Goal: Task Accomplishment & Management: Manage account settings

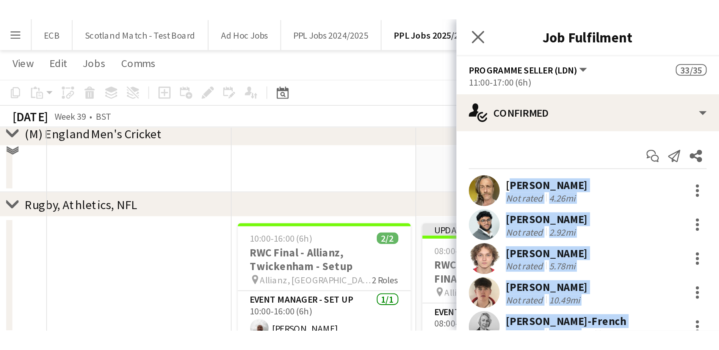
scroll to position [17, 0]
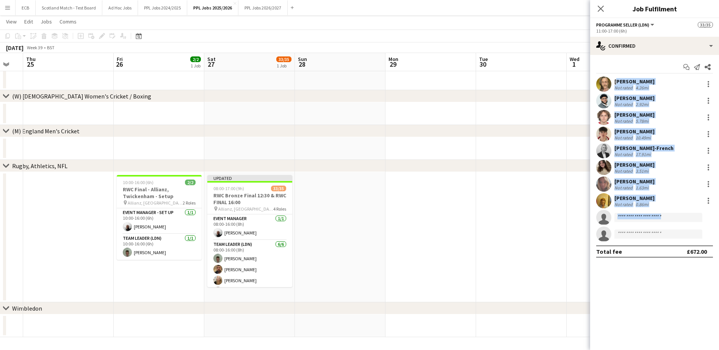
click at [394, 213] on app-date-cell at bounding box center [430, 237] width 91 height 130
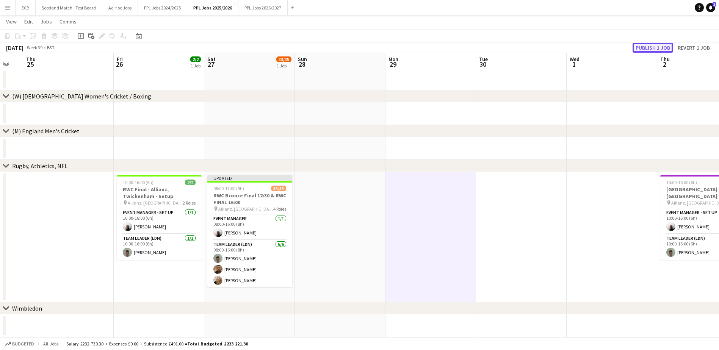
click at [476, 48] on button "Publish 1 job" at bounding box center [653, 48] width 41 height 10
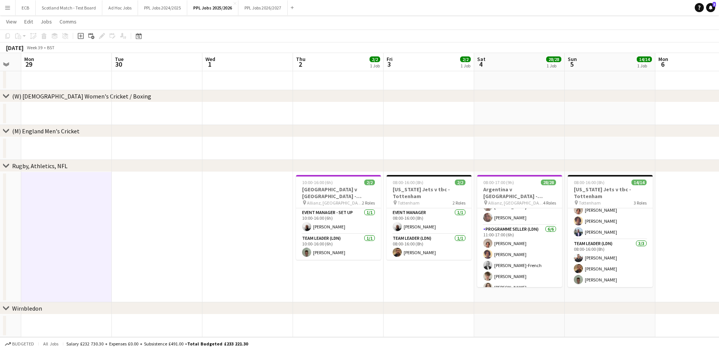
scroll to position [288, 0]
click at [476, 213] on app-card-role "Programme Seller (LDN) [DATE] 11:00-17:00 (6h) [PERSON_NAME] [PERSON_NAME] [PER…" at bounding box center [519, 247] width 85 height 81
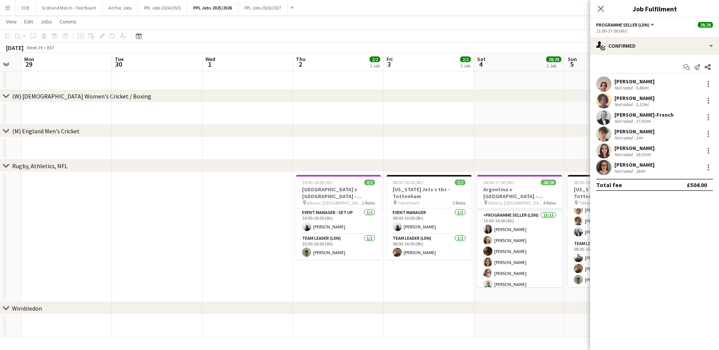
scroll to position [104, 0]
click at [476, 114] on app-date-cell at bounding box center [519, 113] width 91 height 23
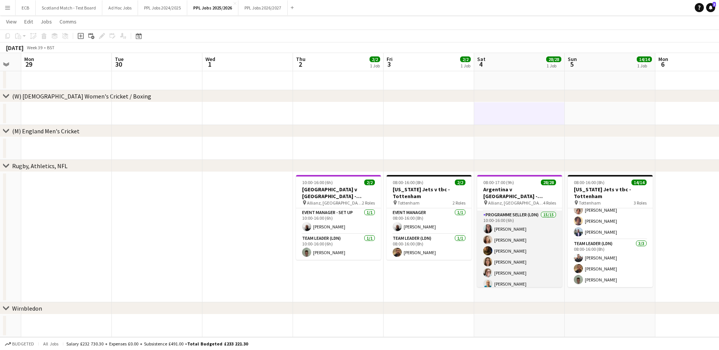
click at [476, 213] on app-card-role "Programme Seller (LDN) 15/15 10:00-16:00 (6h) [PERSON_NAME] [PERSON_NAME] [PERS…" at bounding box center [519, 301] width 85 height 180
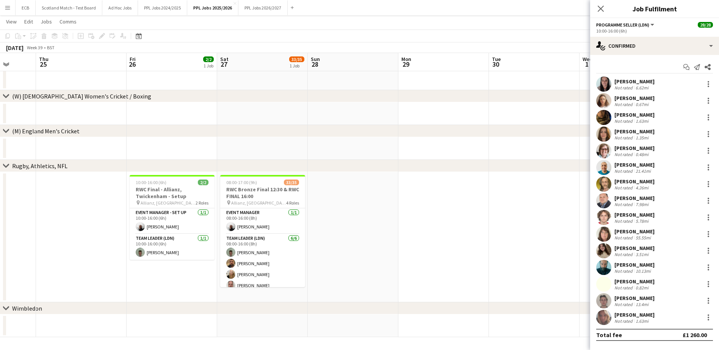
scroll to position [0, 235]
click at [258, 213] on app-card-role "Team Leader (LDN) [DATE] 08:00-16:00 (8h) [PERSON_NAME] [PERSON_NAME] [PERSON_N…" at bounding box center [263, 274] width 85 height 81
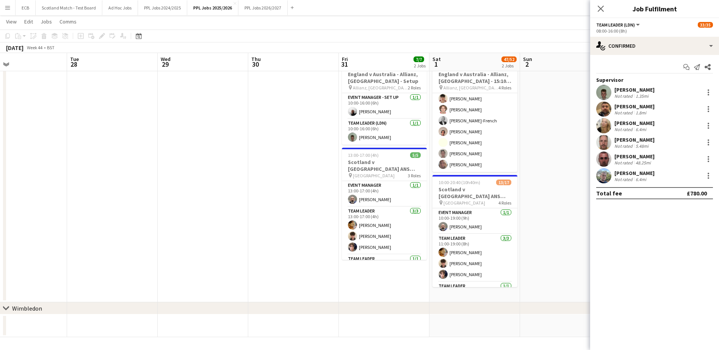
scroll to position [133, 0]
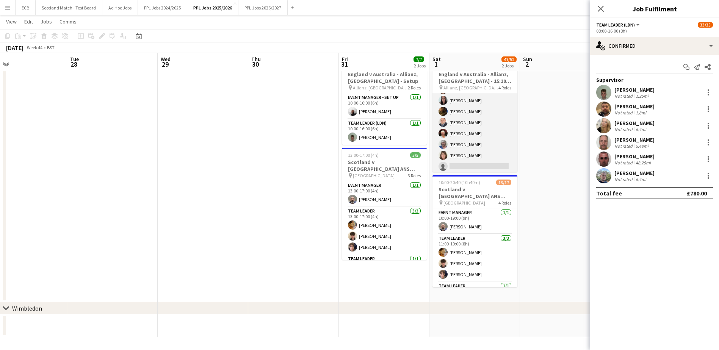
click at [474, 163] on app-card-role "Programme Seller (LDN) 9I 4A 17/18 10:00-16:00 (6h) [PERSON_NAME] [PERSON_NAME]…" at bounding box center [474, 67] width 85 height 213
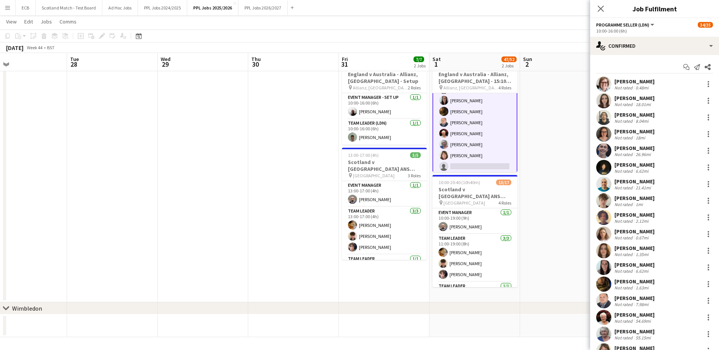
scroll to position [47, 0]
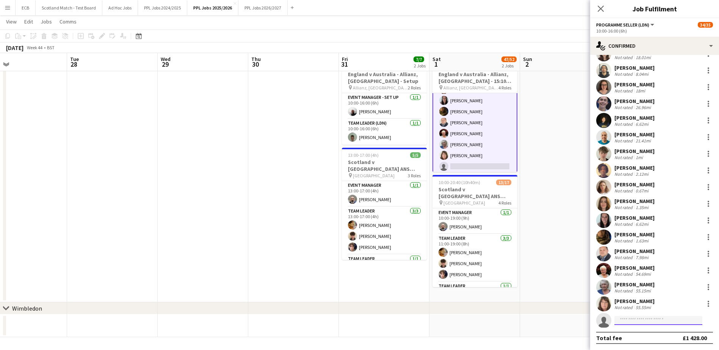
click at [476, 213] on input at bounding box center [658, 320] width 88 height 9
type input "****"
click at [476, 213] on span "[PERSON_NAME]" at bounding box center [642, 331] width 44 height 6
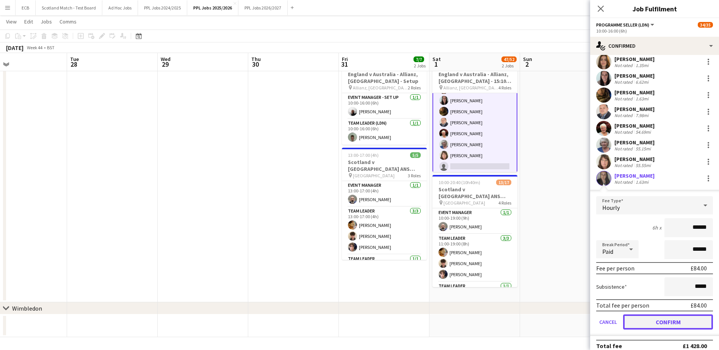
click at [476, 213] on button "Confirm" at bounding box center [668, 322] width 90 height 15
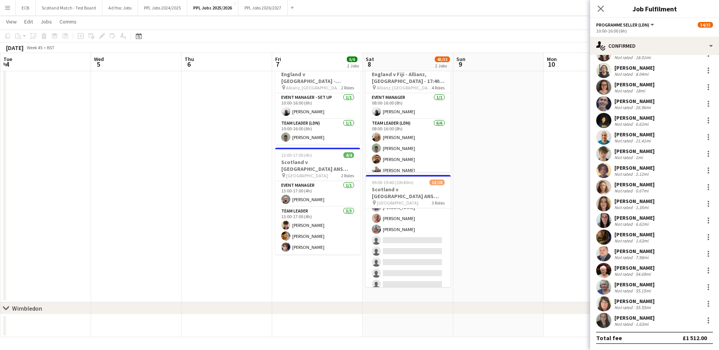
scroll to position [163, 0]
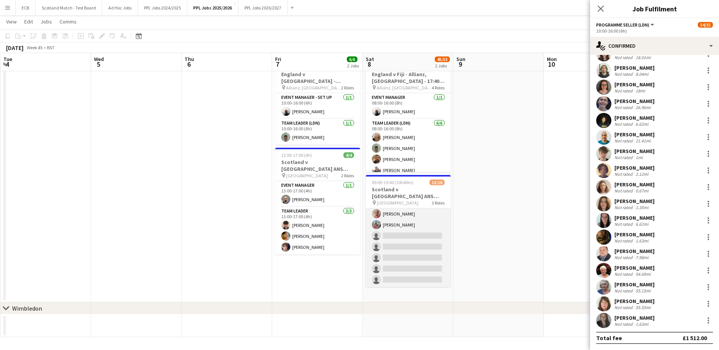
click at [407, 213] on app-card-role "Programme Seller [DATE] 13:40-19:40 (6h) [PERSON_NAME] [PERSON_NAME] [PERSON_NA…" at bounding box center [408, 203] width 85 height 169
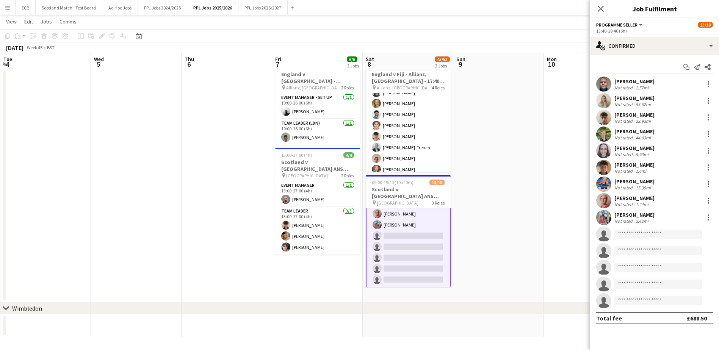
scroll to position [365, 0]
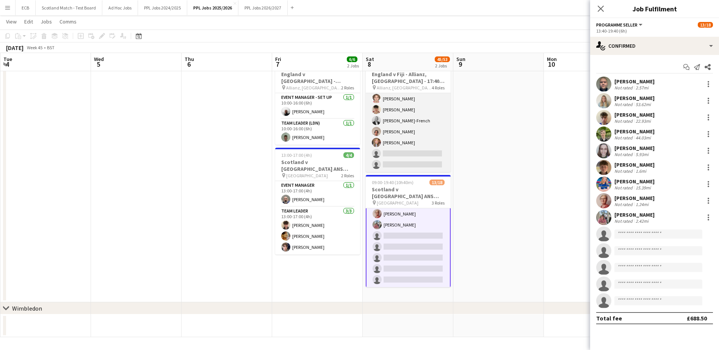
click at [409, 151] on app-card-role "Programme Seller (LDN) 2I [DATE] 11:00-17:00 (6h) [PERSON_NAME] [PERSON_NAME] […" at bounding box center [408, 109] width 85 height 125
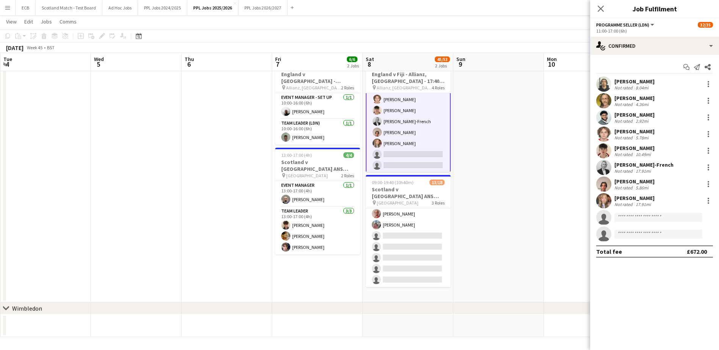
scroll to position [366, 0]
click at [476, 213] on input at bounding box center [658, 217] width 88 height 9
type input "*****"
click at [476, 213] on span "[EMAIL_ADDRESS][DOMAIN_NAME]" at bounding box center [658, 235] width 76 height 6
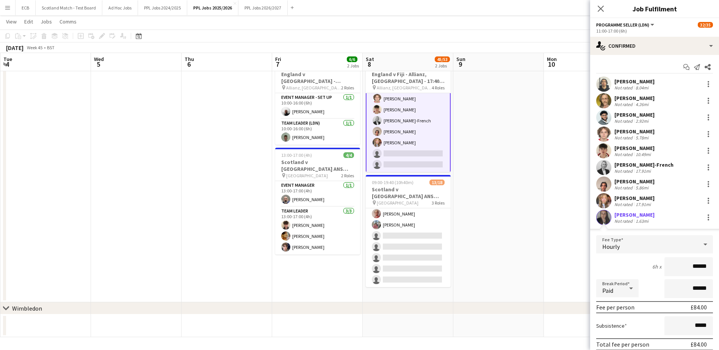
scroll to position [64, 0]
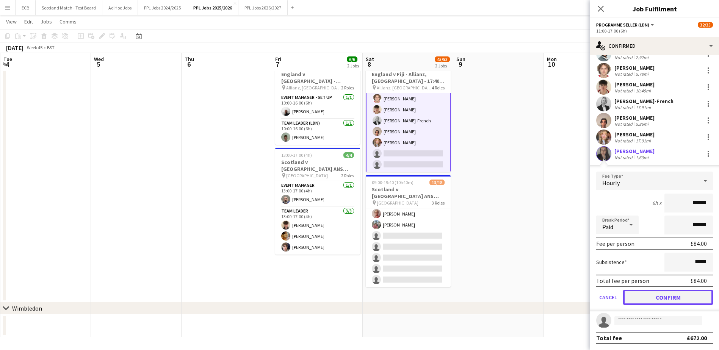
click at [476, 213] on button "Confirm" at bounding box center [668, 297] width 90 height 15
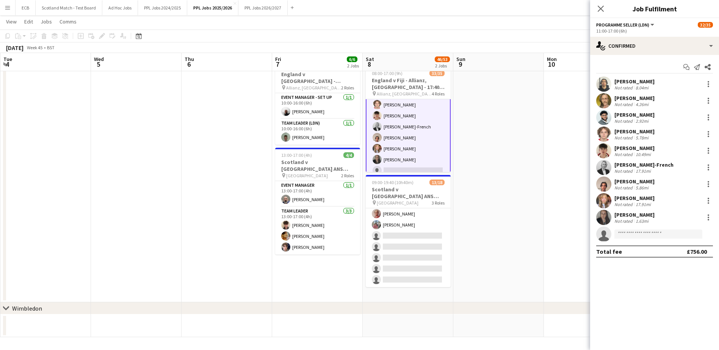
scroll to position [0, 0]
click at [476, 213] on input at bounding box center [658, 234] width 88 height 9
type input "****"
click at [5, 4] on button "Menu" at bounding box center [7, 7] width 15 height 15
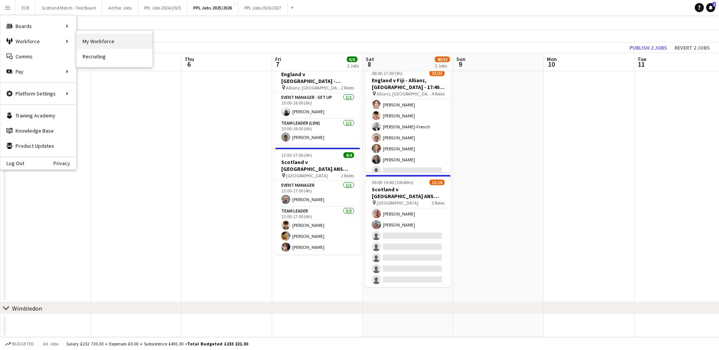
click at [99, 42] on link "My Workforce" at bounding box center [115, 41] width 76 height 15
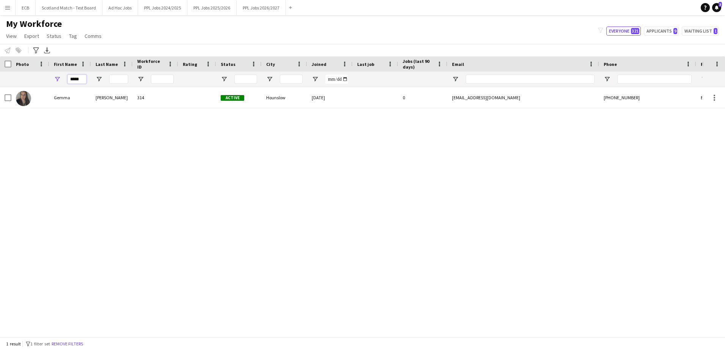
drag, startPoint x: 86, startPoint y: 79, endPoint x: 46, endPoint y: 77, distance: 39.8
click at [46, 77] on div "*****" at bounding box center [411, 79] width 822 height 15
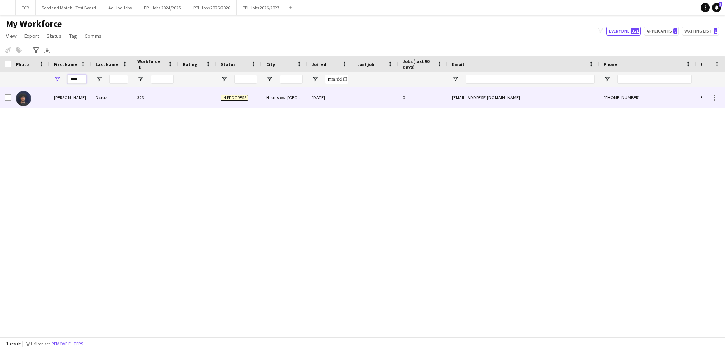
type input "****"
click at [77, 94] on div "[PERSON_NAME]" at bounding box center [70, 97] width 42 height 21
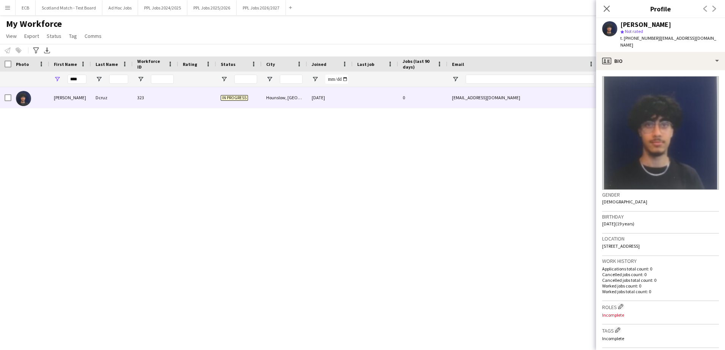
click at [382, 165] on div "[PERSON_NAME] 323 In progress [GEOGRAPHIC_DATA], [GEOGRAPHIC_DATA] [DATE] 0 [EM…" at bounding box center [351, 209] width 702 height 244
click at [174, 6] on button "PPL Jobs 2024/2025 Close" at bounding box center [162, 7] width 49 height 15
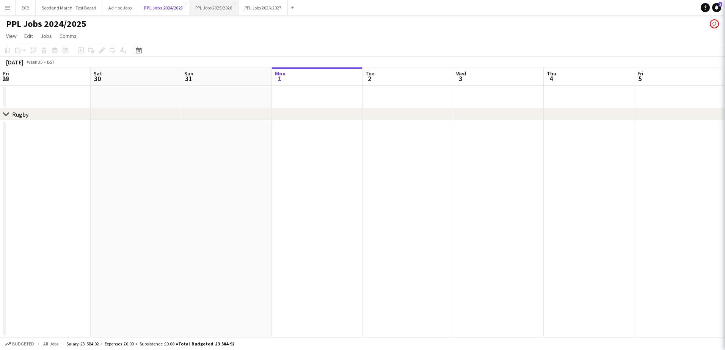
scroll to position [0, 181]
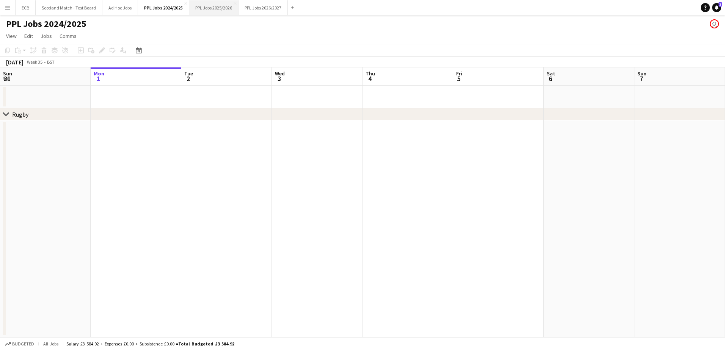
click at [213, 7] on button "PPL Jobs 2025/2026 Close" at bounding box center [213, 7] width 49 height 15
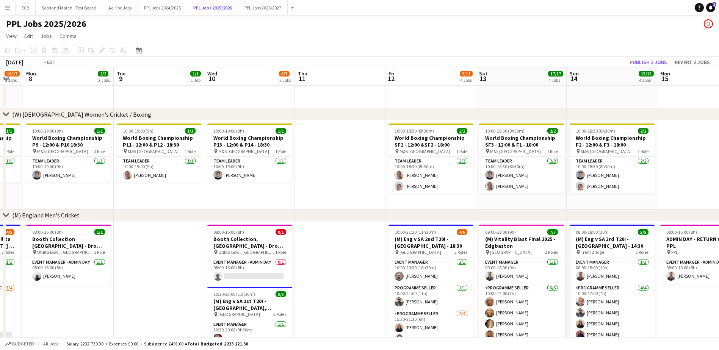
scroll to position [0, 283]
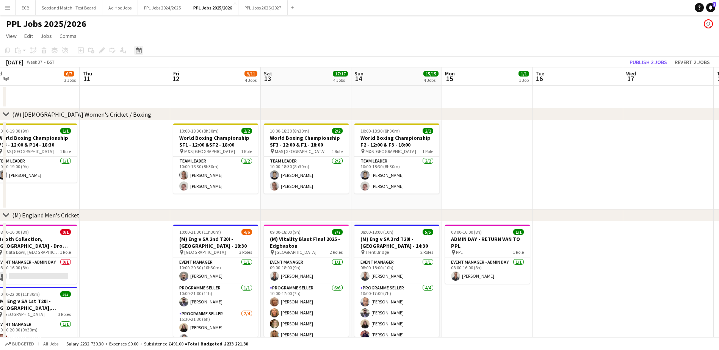
click at [136, 48] on icon "Date picker" at bounding box center [139, 50] width 6 height 6
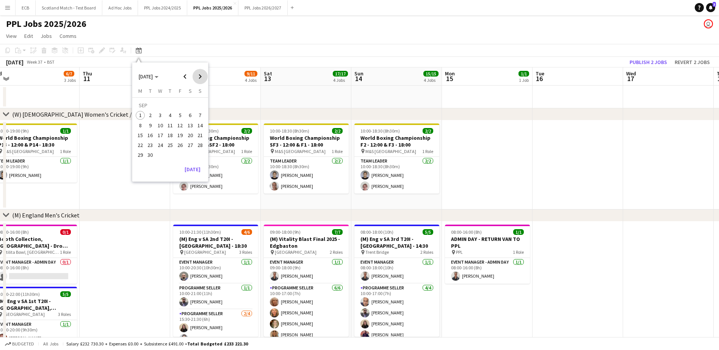
click at [198, 78] on span "Next month" at bounding box center [200, 76] width 15 height 15
click at [188, 116] on span "8" at bounding box center [190, 117] width 9 height 9
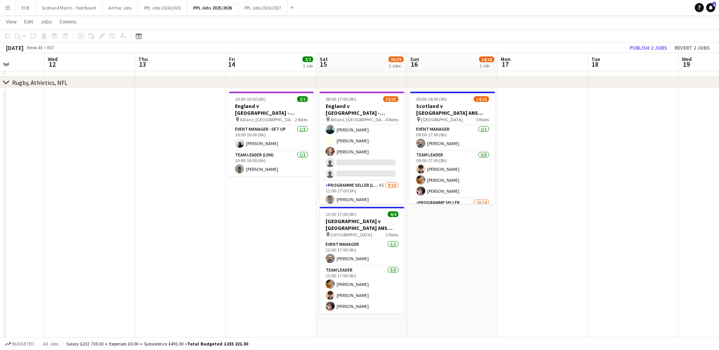
scroll to position [256, 0]
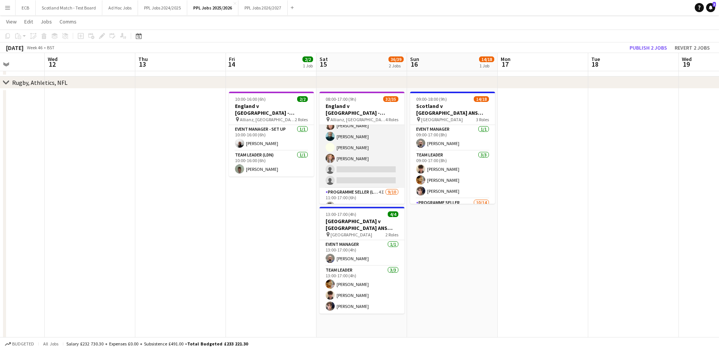
click at [362, 165] on app-card-role "Programme Seller (LDN) 3I 2A 16/18 10:00-16:00 (6h) [PERSON_NAME] [PERSON_NAME]…" at bounding box center [362, 81] width 85 height 213
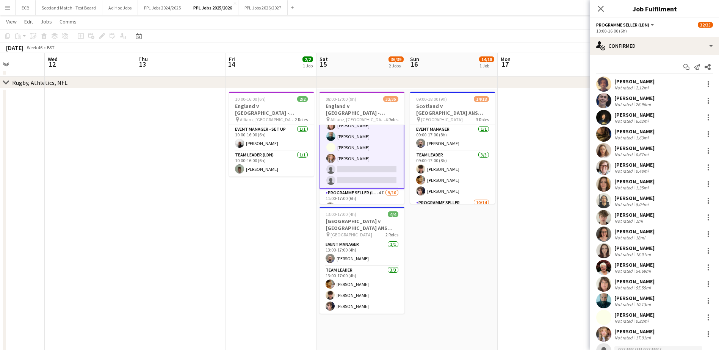
scroll to position [47, 0]
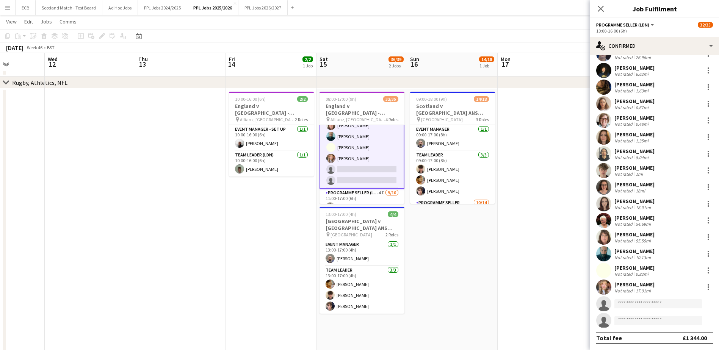
click at [476, 213] on app-invite-slot "single-neutral-actions" at bounding box center [654, 303] width 129 height 15
click at [476, 213] on app-invite-slot "single-neutral-actions" at bounding box center [654, 320] width 129 height 15
click at [476, 213] on input at bounding box center [658, 303] width 88 height 9
type input "****"
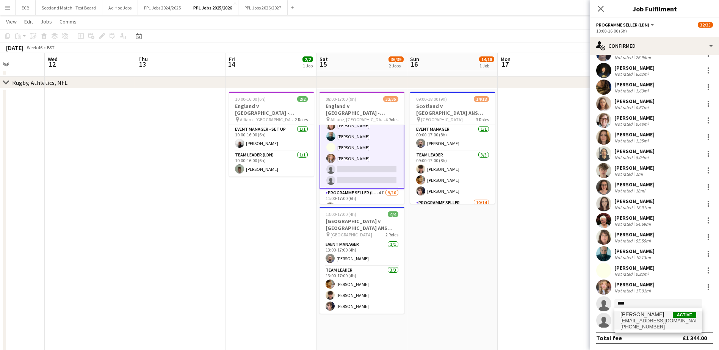
click at [476, 213] on span "[PERSON_NAME]" at bounding box center [642, 315] width 44 height 6
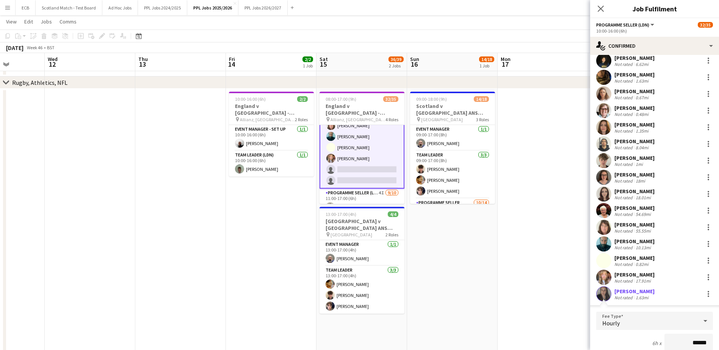
scroll to position [197, 0]
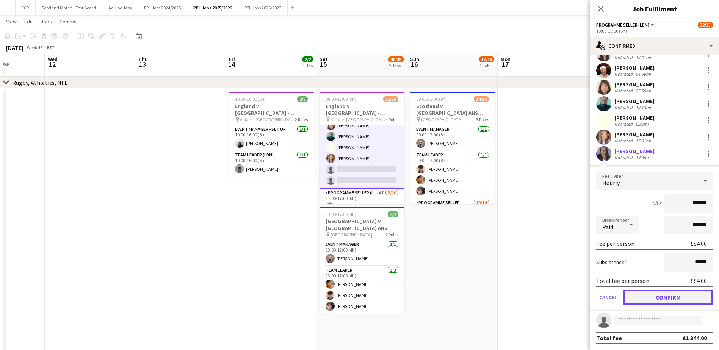
click at [476, 213] on button "Confirm" at bounding box center [668, 297] width 90 height 15
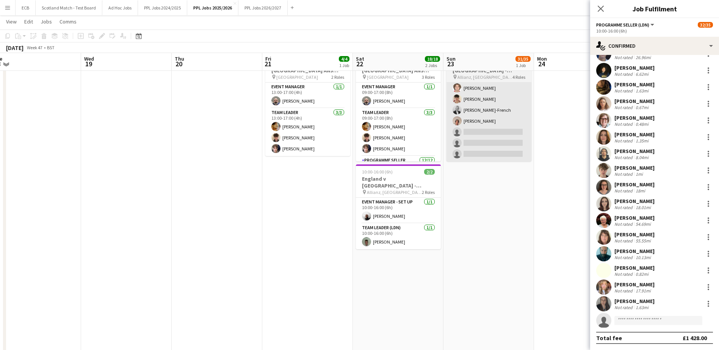
scroll to position [406, 0]
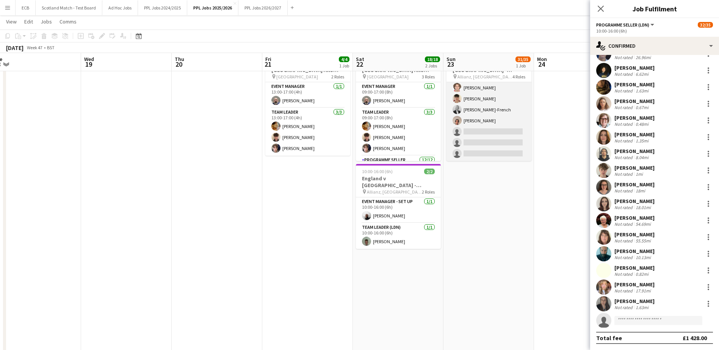
click at [476, 144] on app-card-role "Programme Seller (LDN) 3I [DATE] 11:00-17:00 (6h) [PERSON_NAME] [PERSON_NAME] […" at bounding box center [489, 98] width 85 height 125
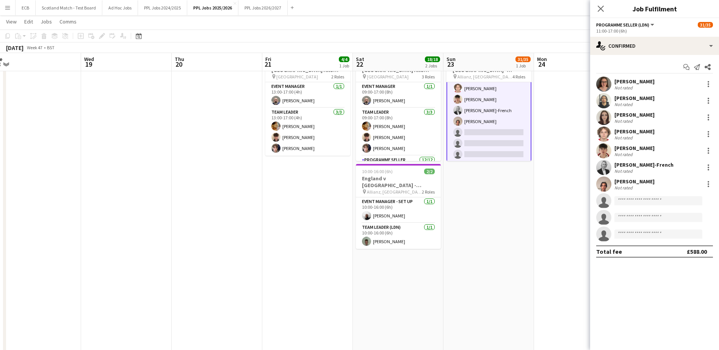
scroll to position [366, 0]
click at [476, 200] on input at bounding box center [658, 200] width 88 height 9
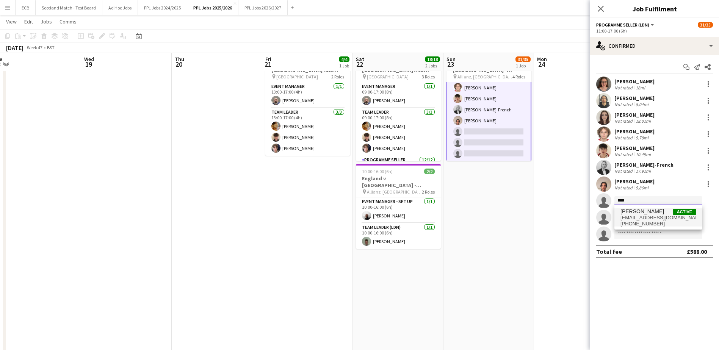
type input "****"
click at [476, 213] on span "[PHONE_NUMBER]" at bounding box center [658, 224] width 76 height 6
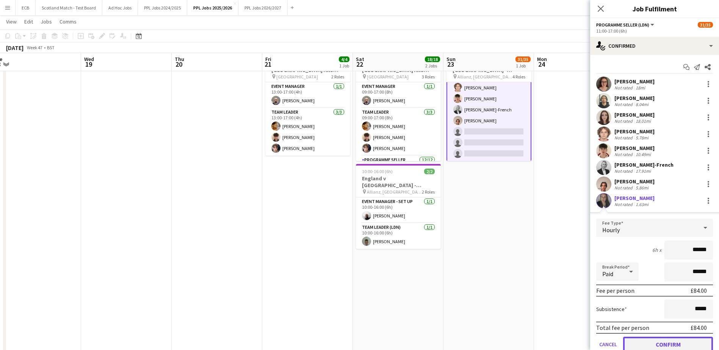
click at [476, 213] on button "Confirm" at bounding box center [668, 344] width 90 height 15
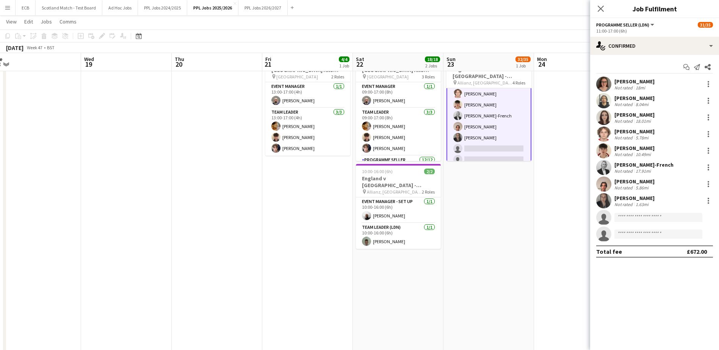
click at [211, 112] on app-date-cell at bounding box center [217, 234] width 91 height 376
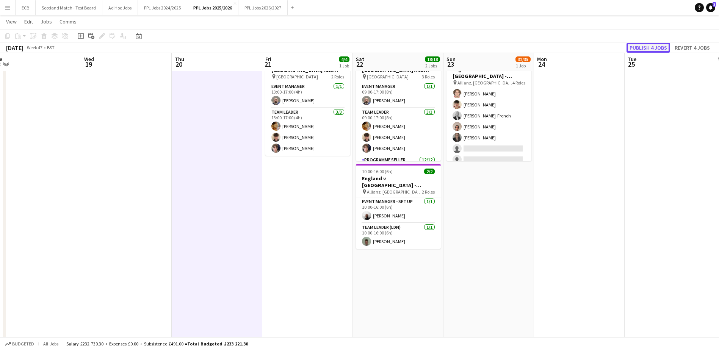
click at [476, 52] on button "Publish 4 jobs" at bounding box center [649, 48] width 44 height 10
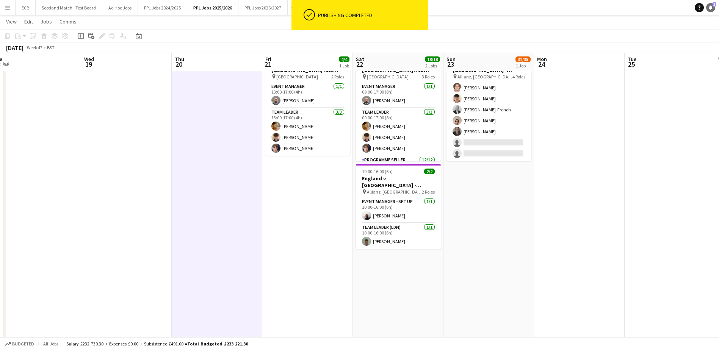
click at [476, 6] on icon "Notifications" at bounding box center [710, 7] width 5 height 5
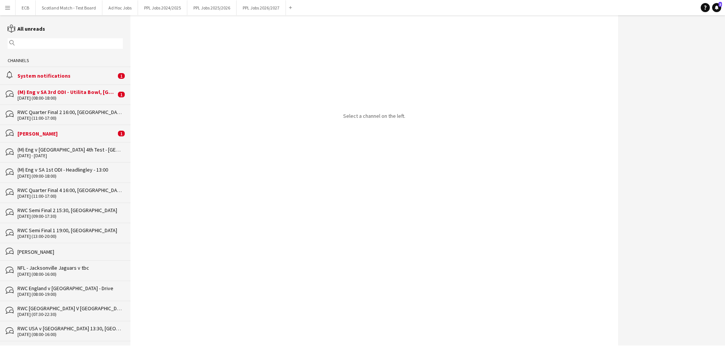
click at [34, 133] on div "[PERSON_NAME]" at bounding box center [66, 133] width 99 height 7
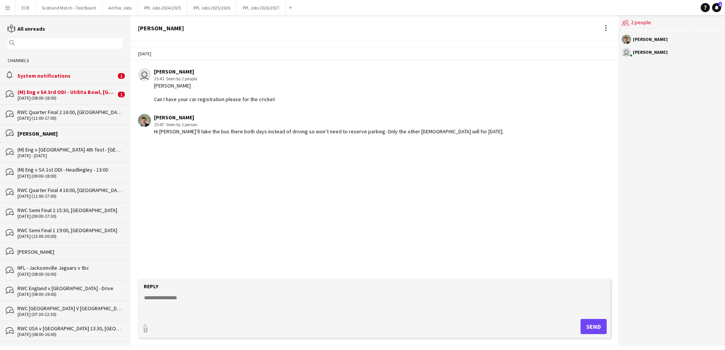
click at [68, 91] on div "(M) Eng v SA 3rd ODI - Utilita Bowl, [GEOGRAPHIC_DATA] - 11:00" at bounding box center [66, 92] width 99 height 7
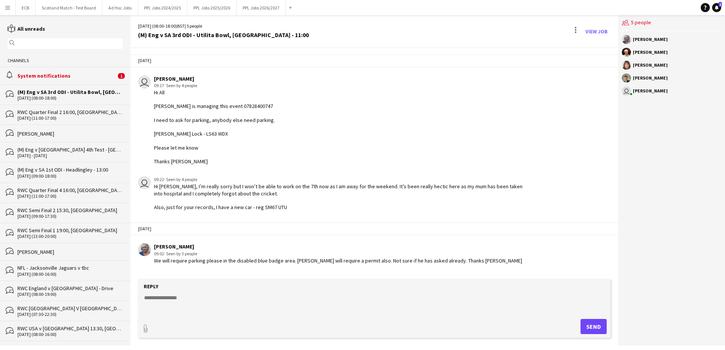
click at [247, 213] on form "Reply paperclip Send" at bounding box center [374, 308] width 472 height 59
click at [44, 92] on div "(M) Eng v SA 3rd ODI - Utilita Bowl, [GEOGRAPHIC_DATA] - 11:00" at bounding box center [69, 92] width 105 height 7
click at [44, 78] on div "System notifications" at bounding box center [66, 75] width 99 height 7
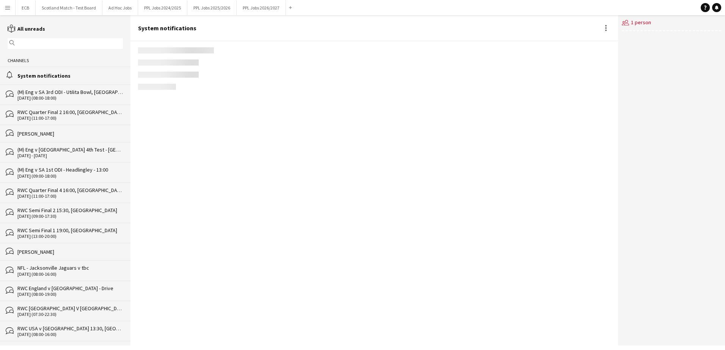
scroll to position [901, 0]
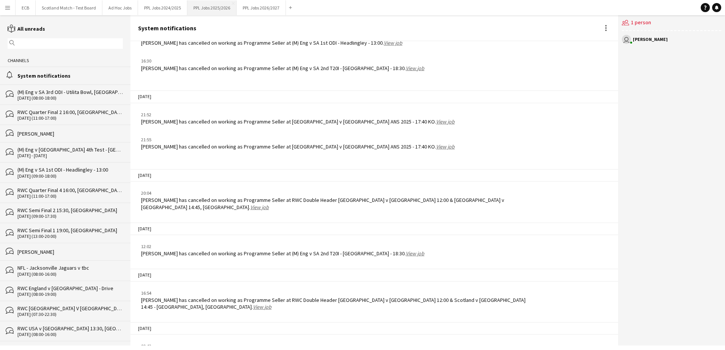
click at [213, 5] on button "PPL Jobs 2025/2026 Close" at bounding box center [211, 7] width 49 height 15
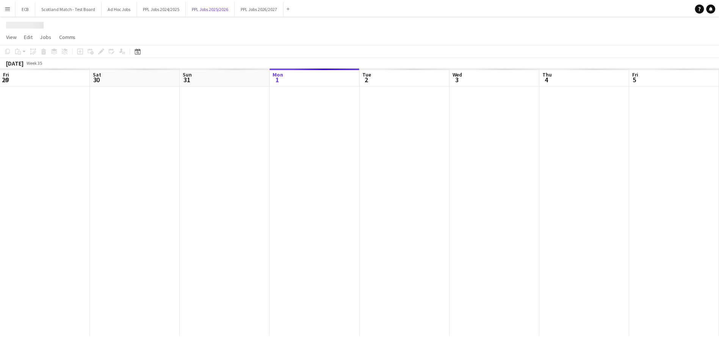
scroll to position [0, 181]
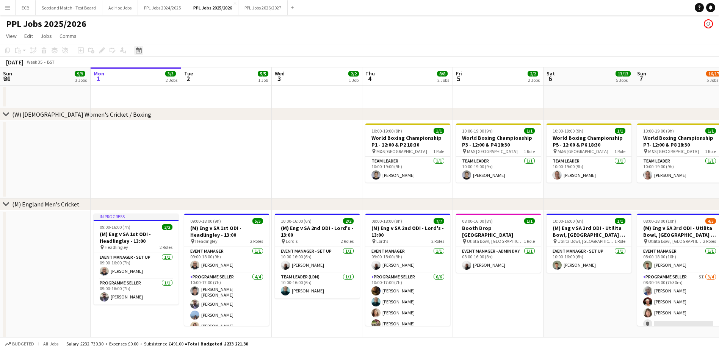
click at [140, 51] on icon "Date picker" at bounding box center [139, 50] width 6 height 6
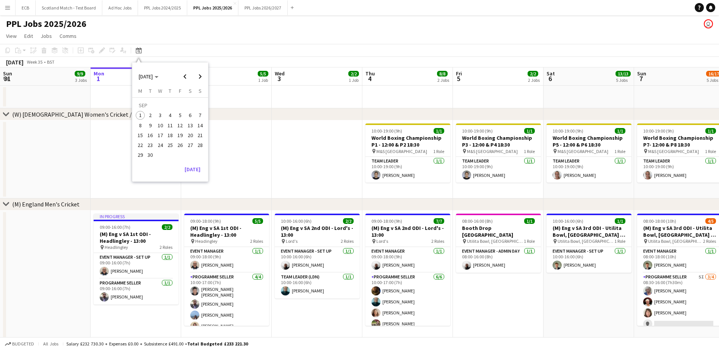
click at [189, 143] on span "27" at bounding box center [190, 145] width 9 height 9
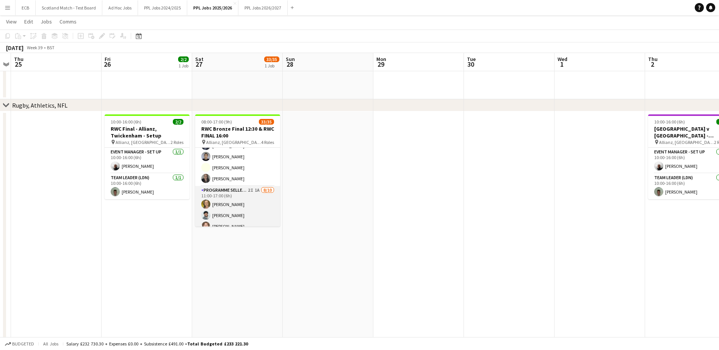
scroll to position [290, 0]
click at [231, 183] on app-card-role "Programme Seller (LDN) 2I 1A [DATE] 11:00-17:00 (6h) [PERSON_NAME] [PERSON_NAME…" at bounding box center [237, 239] width 85 height 125
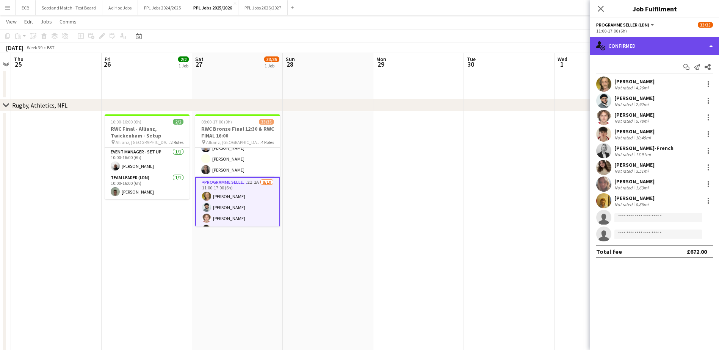
click at [476, 44] on div "single-neutral-actions-check-2 Confirmed" at bounding box center [654, 46] width 129 height 18
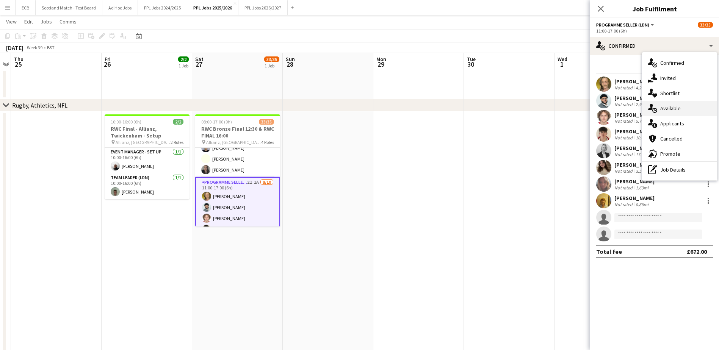
click at [476, 109] on div "single-neutral-actions-upload Available" at bounding box center [679, 108] width 75 height 15
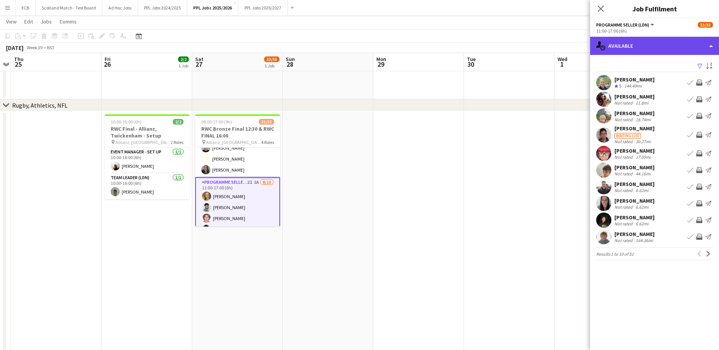
click at [476, 41] on div "single-neutral-actions-upload Available" at bounding box center [654, 46] width 129 height 18
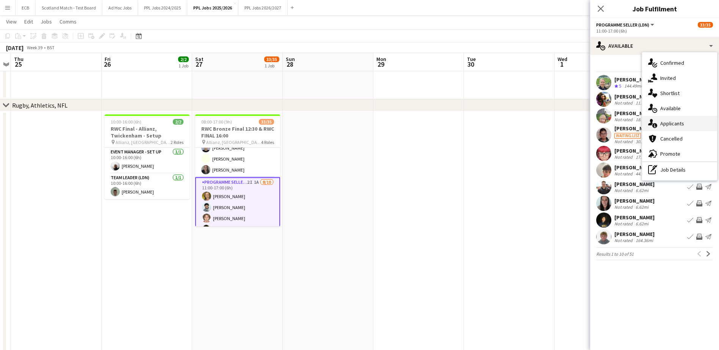
click at [476, 126] on icon at bounding box center [654, 125] width 5 height 5
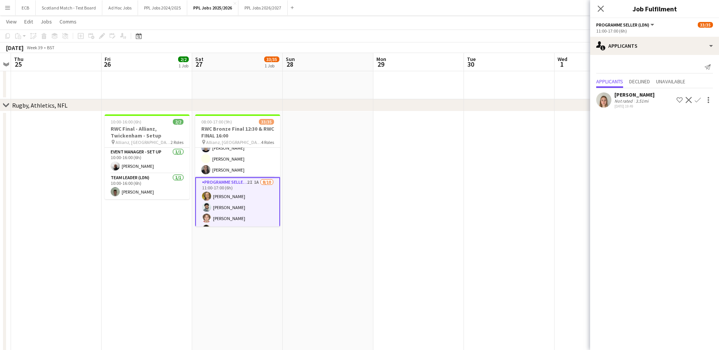
click at [476, 97] on app-icon "Confirm" at bounding box center [698, 100] width 6 height 6
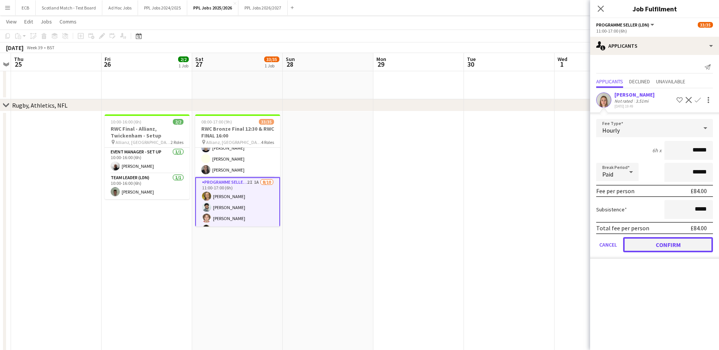
click at [476, 213] on button "Confirm" at bounding box center [668, 244] width 90 height 15
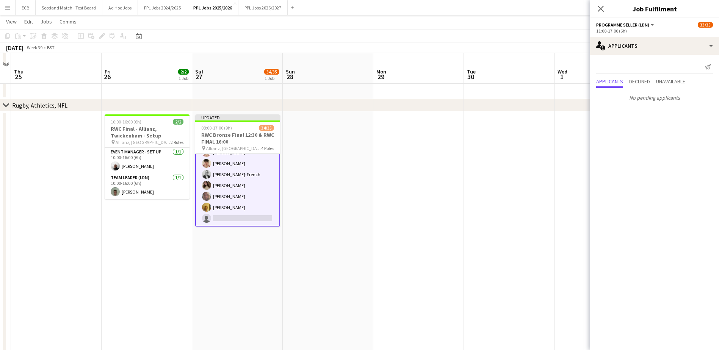
scroll to position [318, 0]
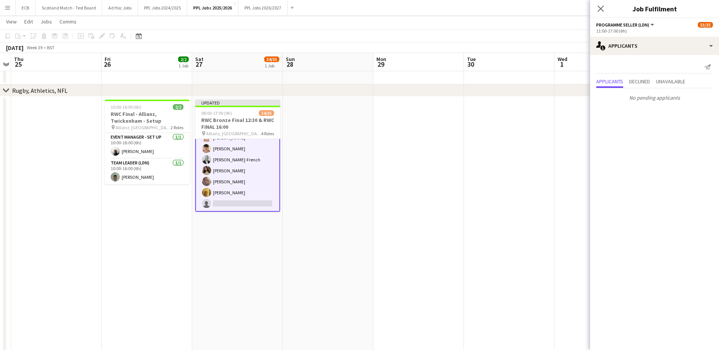
click at [4, 4] on button "Menu" at bounding box center [7, 7] width 15 height 15
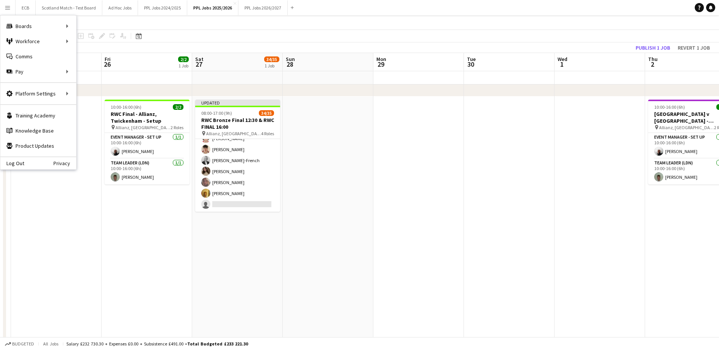
scroll to position [371, 0]
click at [101, 41] on link "My Workforce" at bounding box center [115, 41] width 76 height 15
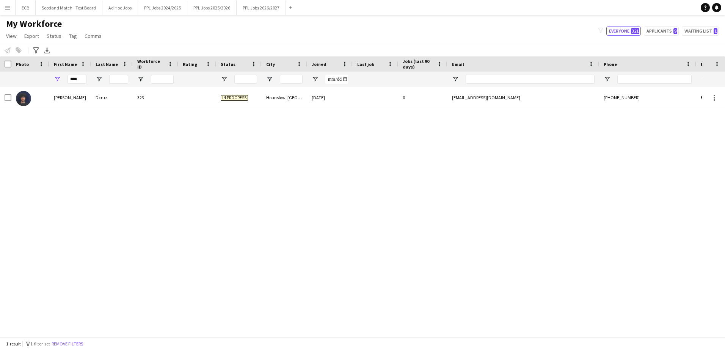
click at [88, 77] on div "****" at bounding box center [70, 79] width 42 height 15
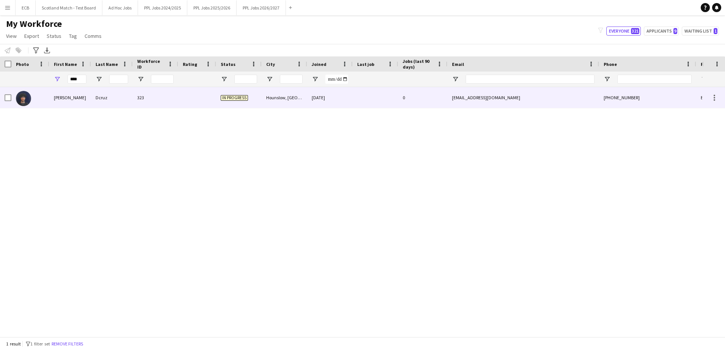
click at [186, 99] on div at bounding box center [197, 97] width 38 height 21
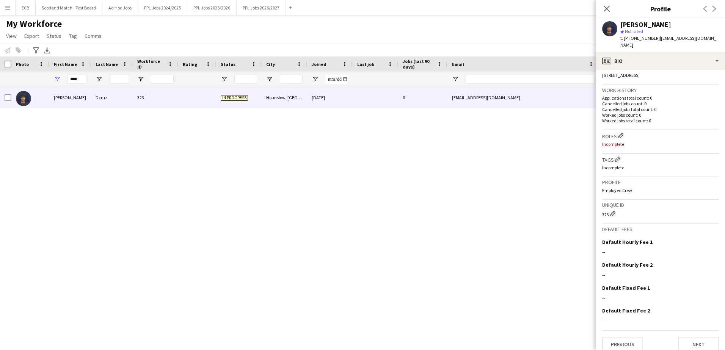
scroll to position [177, 0]
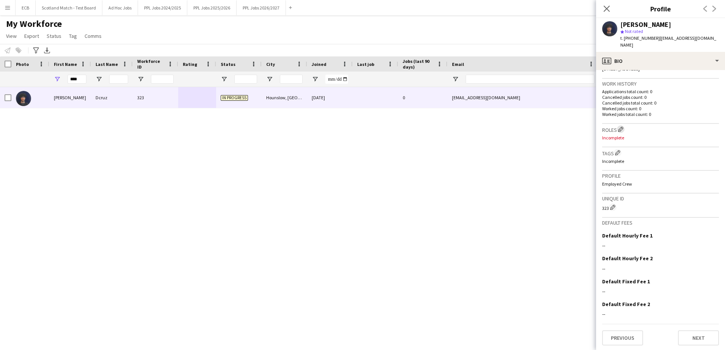
click at [476, 130] on app-icon "Edit crew company roles" at bounding box center [620, 129] width 5 height 5
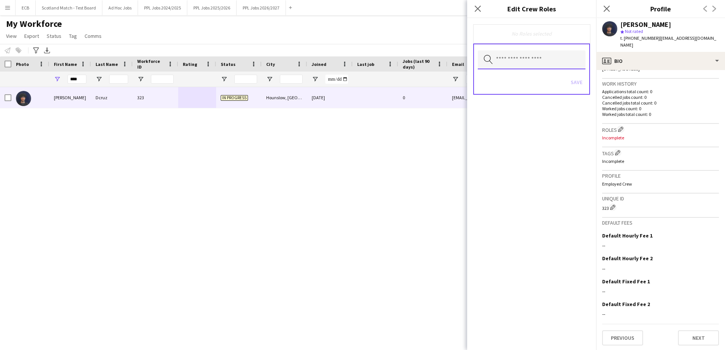
click at [476, 61] on input "text" at bounding box center [532, 59] width 108 height 19
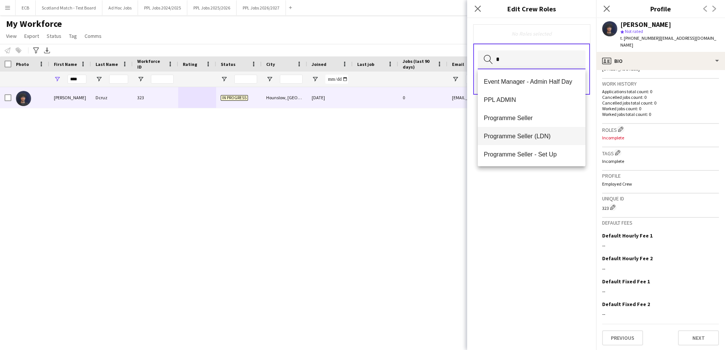
type input "*"
click at [476, 133] on span "Programme Seller (LDN)" at bounding box center [532, 136] width 96 height 7
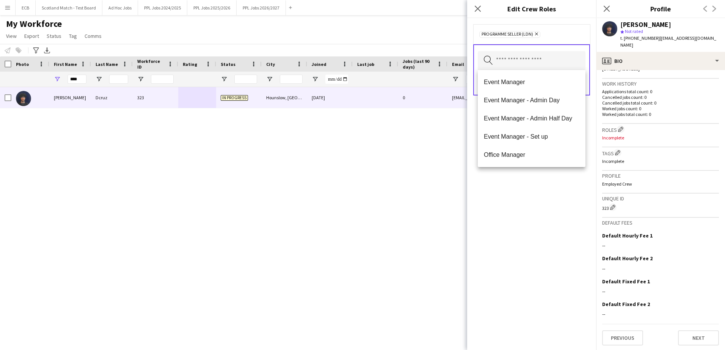
click at [476, 213] on div "Programme Seller (LDN) Remove Search by role type Save" at bounding box center [531, 184] width 129 height 332
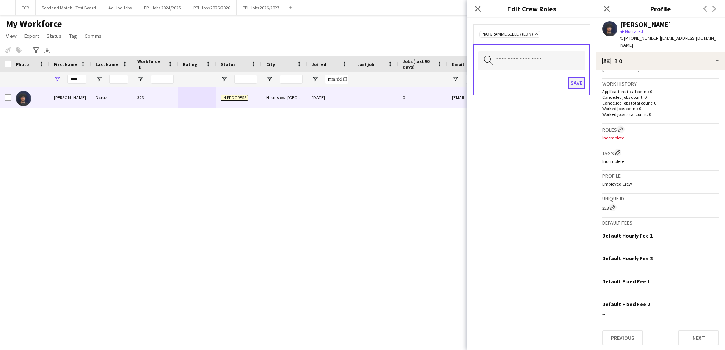
click at [476, 83] on button "Save" at bounding box center [576, 83] width 18 height 12
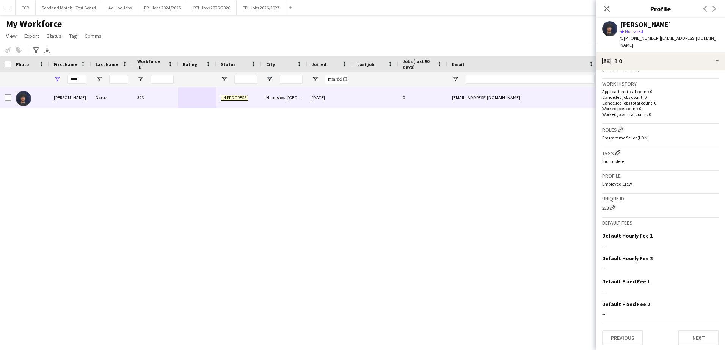
drag, startPoint x: 699, startPoint y: 204, endPoint x: 672, endPoint y: 179, distance: 36.8
click at [476, 179] on h3 "Profile" at bounding box center [660, 175] width 117 height 7
click at [476, 213] on button "Next" at bounding box center [698, 336] width 41 height 15
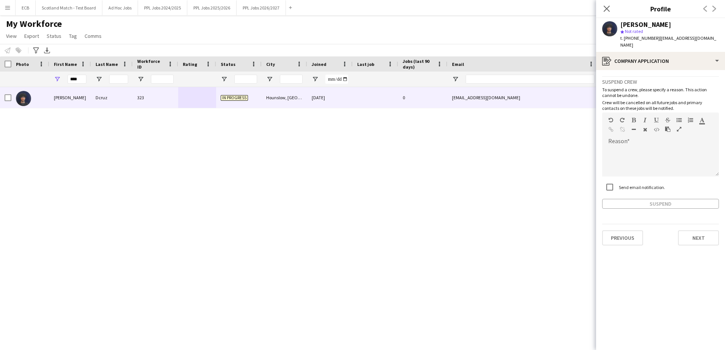
click at [476, 213] on app-crew-profile-application "Suspend crew To suspend a crew, please specify a reason. This action cannot be …" at bounding box center [660, 210] width 129 height 280
click at [476, 213] on button "Next" at bounding box center [698, 237] width 41 height 15
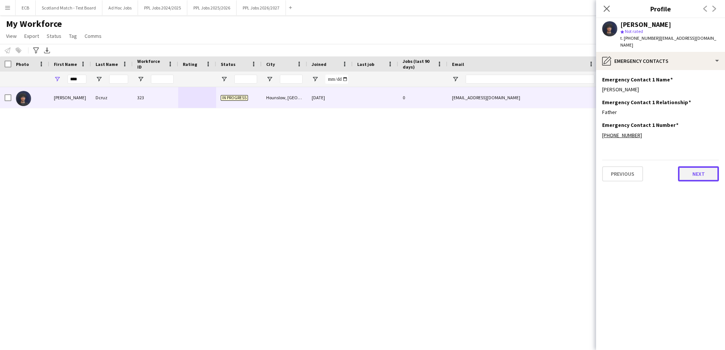
click at [476, 166] on button "Next" at bounding box center [698, 173] width 41 height 15
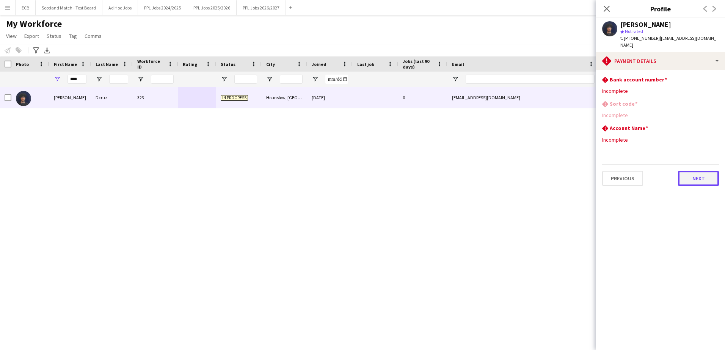
click at [476, 171] on button "Next" at bounding box center [698, 178] width 41 height 15
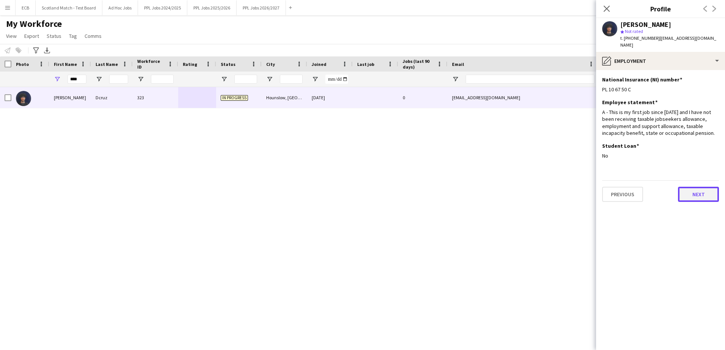
click at [476, 190] on button "Next" at bounding box center [698, 194] width 41 height 15
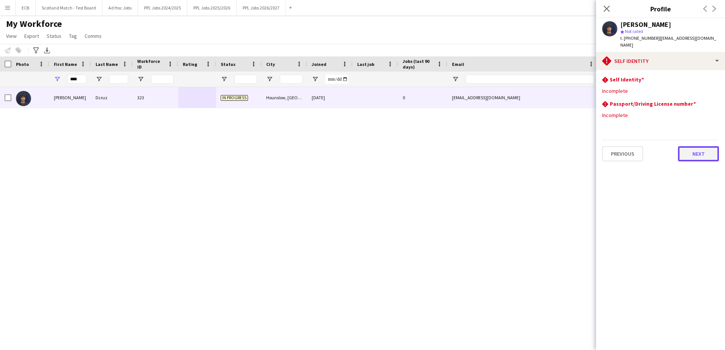
click at [476, 146] on button "Next" at bounding box center [698, 153] width 41 height 15
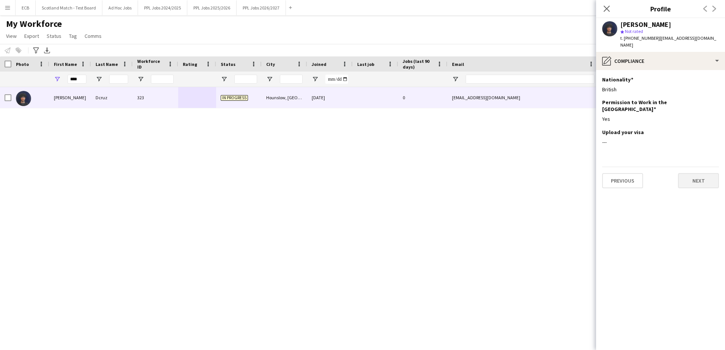
click at [476, 142] on app-section-data-types "Nationality Edit this field British Permission to Work in the [GEOGRAPHIC_DATA]…" at bounding box center [660, 210] width 129 height 280
click at [476, 173] on button "Next" at bounding box center [698, 180] width 41 height 15
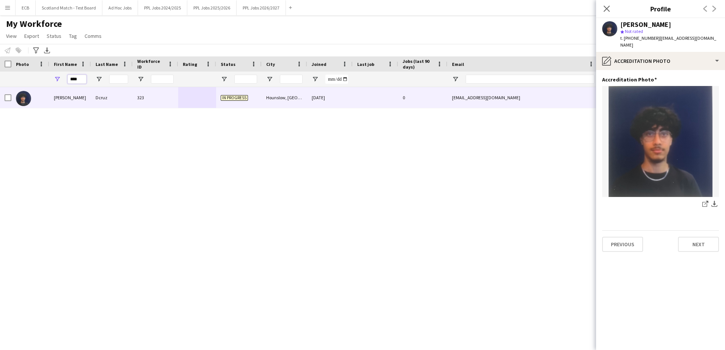
drag, startPoint x: 84, startPoint y: 78, endPoint x: 47, endPoint y: 84, distance: 38.0
click at [47, 84] on div "****" at bounding box center [411, 79] width 822 height 15
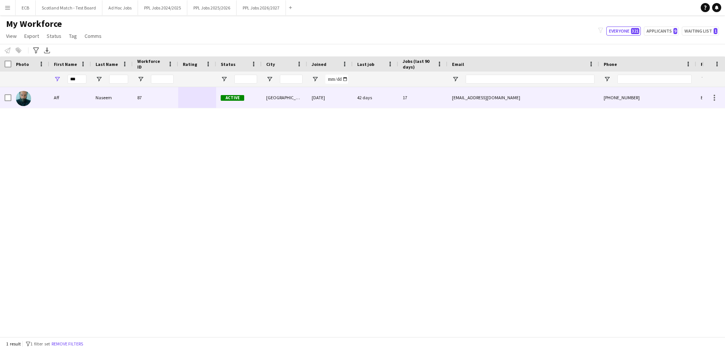
click at [476, 98] on div "[EMAIL_ADDRESS][DOMAIN_NAME]" at bounding box center [523, 97] width 152 height 21
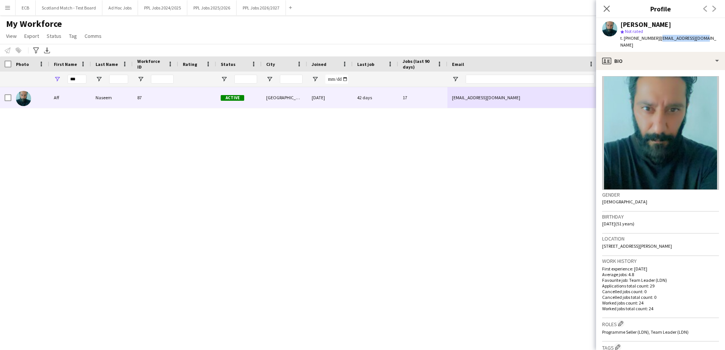
drag, startPoint x: 657, startPoint y: 39, endPoint x: 702, endPoint y: 41, distance: 45.1
click at [476, 41] on div "Aff Naseem star Not rated t. [PHONE_NUMBER] | [EMAIL_ADDRESS][DOMAIN_NAME]" at bounding box center [660, 35] width 129 height 34
copy span "[EMAIL_ADDRESS][DOMAIN_NAME]"
drag, startPoint x: 78, startPoint y: 78, endPoint x: -2, endPoint y: 85, distance: 79.5
click at [0, 85] on html "Menu Boards Boards Boards All jobs Status Workforce Workforce My Workforce Recr…" at bounding box center [362, 175] width 725 height 350
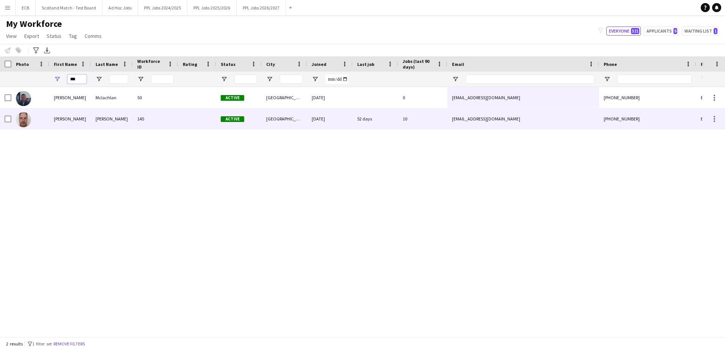
type input "***"
click at [63, 116] on div "[PERSON_NAME]" at bounding box center [70, 118] width 42 height 21
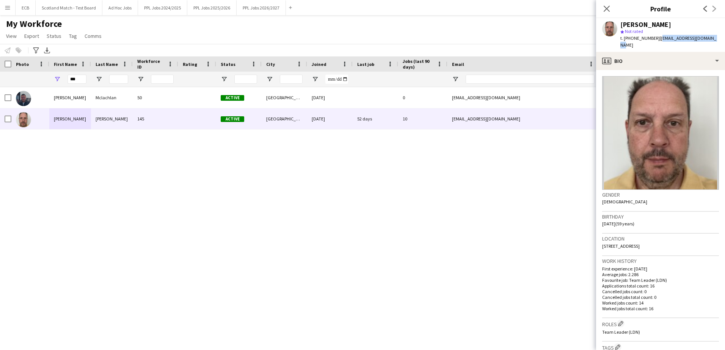
drag, startPoint x: 657, startPoint y: 39, endPoint x: 715, endPoint y: 40, distance: 58.0
click at [476, 40] on div "[PERSON_NAME] star Not rated t. [PHONE_NUMBER] | [EMAIL_ADDRESS][DOMAIN_NAME]" at bounding box center [660, 35] width 129 height 34
copy span "[EMAIL_ADDRESS][DOMAIN_NAME]"
drag, startPoint x: 83, startPoint y: 79, endPoint x: 38, endPoint y: 83, distance: 45.3
click at [38, 83] on div "***" at bounding box center [411, 79] width 822 height 15
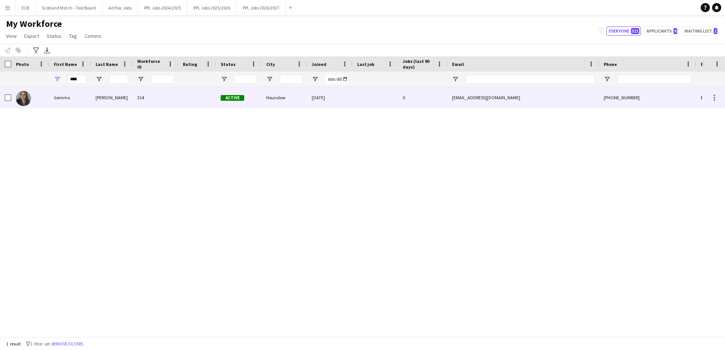
click at [76, 95] on div "Gemma" at bounding box center [70, 97] width 42 height 21
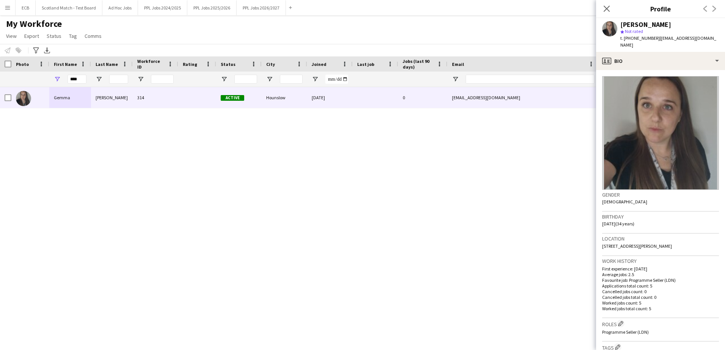
drag, startPoint x: 657, startPoint y: 38, endPoint x: 715, endPoint y: 34, distance: 58.5
click at [476, 34] on app-profile-header "[PERSON_NAME] star Not rated t. [PHONE_NUMBER] | [EMAIL_ADDRESS][DOMAIN_NAME]" at bounding box center [660, 35] width 129 height 34
click at [476, 37] on span "| [EMAIL_ADDRESS][DOMAIN_NAME]" at bounding box center [668, 41] width 96 height 13
drag, startPoint x: 656, startPoint y: 38, endPoint x: 703, endPoint y: 36, distance: 46.3
click at [476, 36] on div "[PERSON_NAME] star Not rated t. [PHONE_NUMBER] | [EMAIL_ADDRESS][DOMAIN_NAME]" at bounding box center [660, 35] width 129 height 34
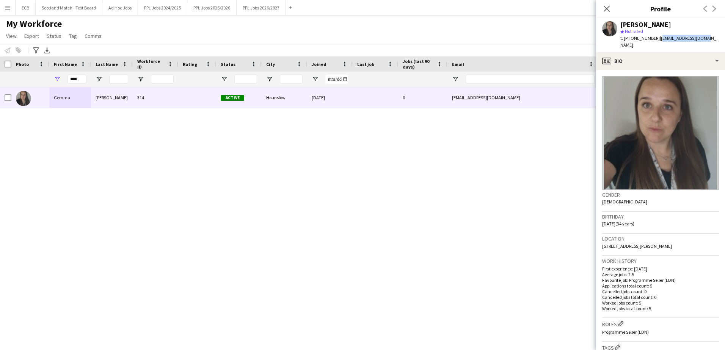
copy span "[EMAIL_ADDRESS][DOMAIN_NAME]"
drag, startPoint x: 83, startPoint y: 80, endPoint x: 13, endPoint y: 91, distance: 70.6
click at [13, 91] on div "Workforce Details Photo First Name" at bounding box center [362, 196] width 725 height 280
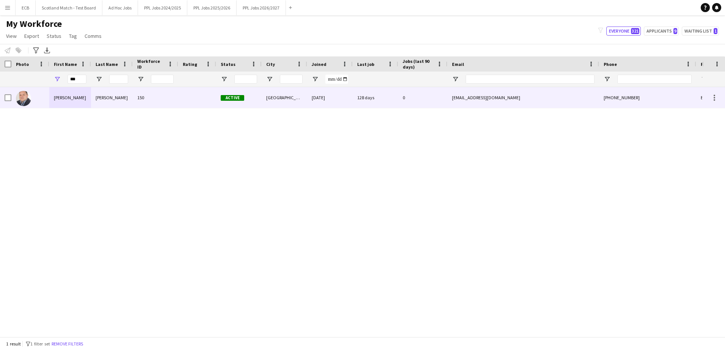
click at [69, 94] on div "[PERSON_NAME]" at bounding box center [70, 97] width 42 height 21
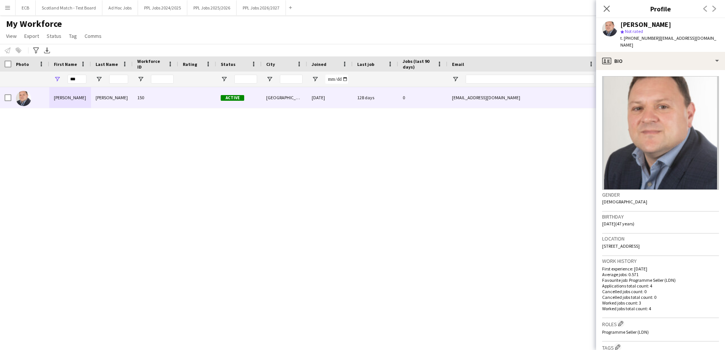
drag, startPoint x: 657, startPoint y: 39, endPoint x: 724, endPoint y: 45, distance: 66.6
click at [476, 45] on div "[PERSON_NAME] star Not rated t. [PHONE_NUMBER] | [EMAIL_ADDRESS][DOMAIN_NAME]" at bounding box center [660, 35] width 129 height 34
copy span "[EMAIL_ADDRESS][DOMAIN_NAME]"
drag, startPoint x: 77, startPoint y: 79, endPoint x: 0, endPoint y: 73, distance: 76.8
click at [0, 73] on html "Menu Boards Boards Boards All jobs Status Workforce Workforce My Workforce Recr…" at bounding box center [362, 175] width 725 height 350
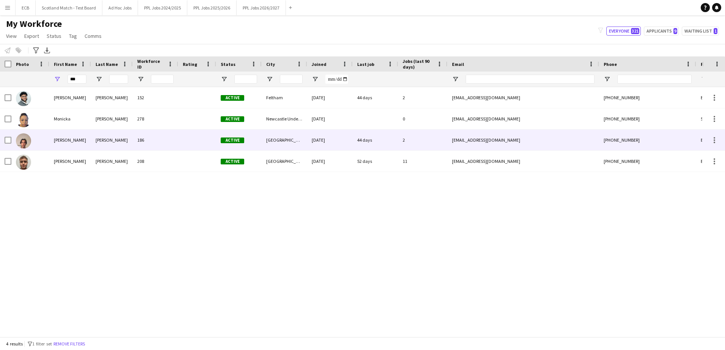
click at [65, 137] on div "[PERSON_NAME]" at bounding box center [70, 140] width 42 height 21
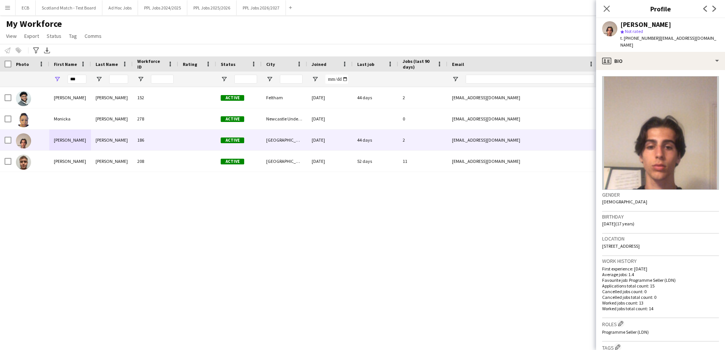
drag, startPoint x: 657, startPoint y: 38, endPoint x: 672, endPoint y: 49, distance: 18.9
click at [476, 49] on div "[PERSON_NAME] star Not rated t. [PHONE_NUMBER] | [EMAIL_ADDRESS][DOMAIN_NAME]" at bounding box center [660, 35] width 129 height 34
copy span "[EMAIL_ADDRESS][DOMAIN_NAME]"
drag, startPoint x: 78, startPoint y: 75, endPoint x: 31, endPoint y: 84, distance: 47.1
click at [31, 84] on div "***" at bounding box center [411, 79] width 822 height 15
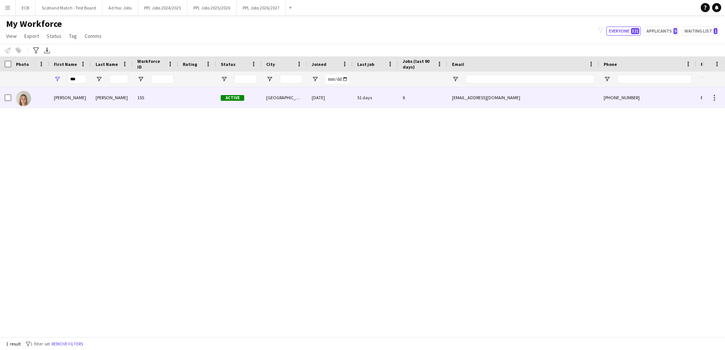
click at [69, 100] on div "[PERSON_NAME]" at bounding box center [70, 97] width 42 height 21
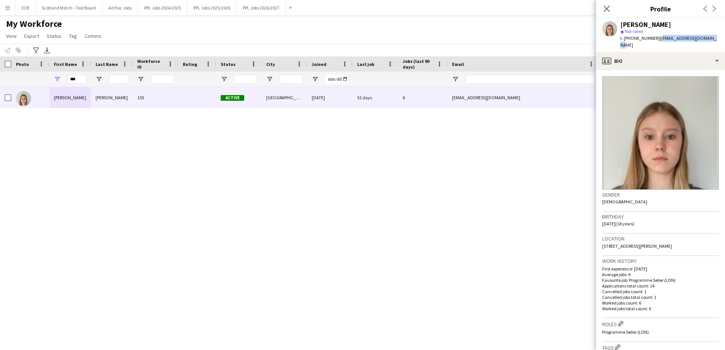
drag, startPoint x: 657, startPoint y: 38, endPoint x: 717, endPoint y: 44, distance: 60.1
click at [476, 44] on app-profile-header "[PERSON_NAME] star Not rated t. [PHONE_NUMBER] | [EMAIL_ADDRESS][DOMAIN_NAME]" at bounding box center [660, 35] width 129 height 34
copy span "[EMAIL_ADDRESS][DOMAIN_NAME]"
drag, startPoint x: 77, startPoint y: 79, endPoint x: 36, endPoint y: 81, distance: 41.0
click at [36, 81] on div "***" at bounding box center [411, 79] width 822 height 15
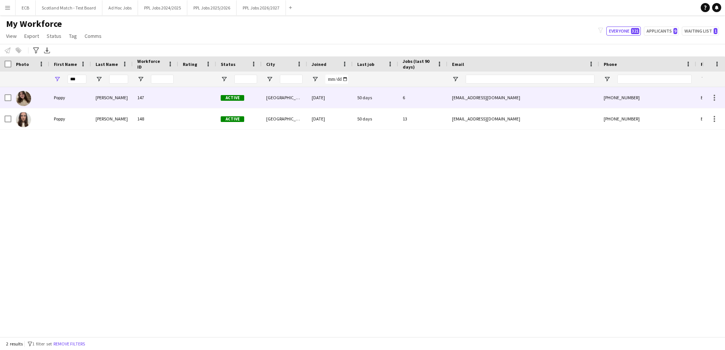
click at [75, 95] on div "Poppy" at bounding box center [70, 97] width 42 height 21
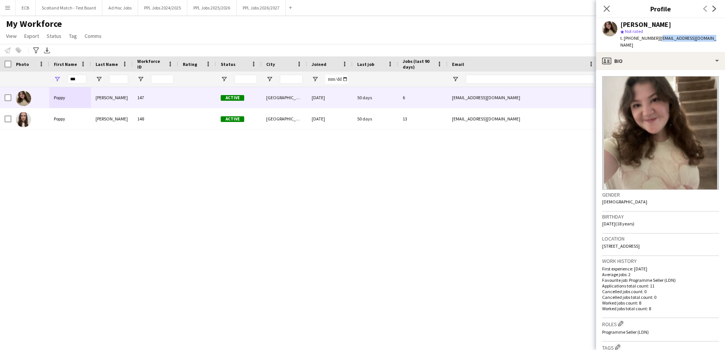
drag, startPoint x: 659, startPoint y: 39, endPoint x: 720, endPoint y: 36, distance: 61.5
click at [476, 36] on app-profile-header "[PERSON_NAME] star Not rated t. [PHONE_NUMBER] | [EMAIL_ADDRESS][DOMAIN_NAME]" at bounding box center [660, 35] width 129 height 34
copy span "[EMAIL_ADDRESS][DOMAIN_NAME]"
drag, startPoint x: 80, startPoint y: 78, endPoint x: 0, endPoint y: 85, distance: 80.3
click at [0, 85] on html "Menu Boards Boards Boards All jobs Status Workforce Workforce My Workforce Recr…" at bounding box center [362, 175] width 725 height 350
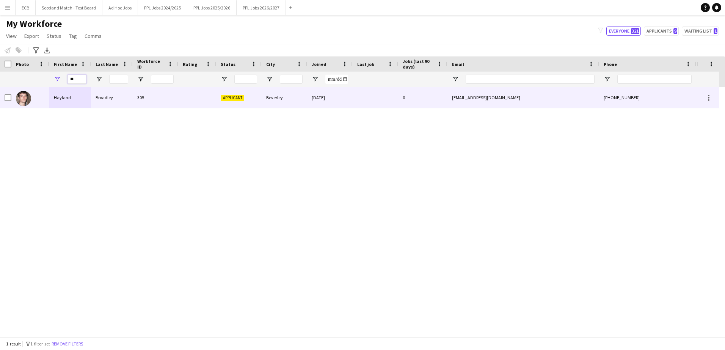
type input "*"
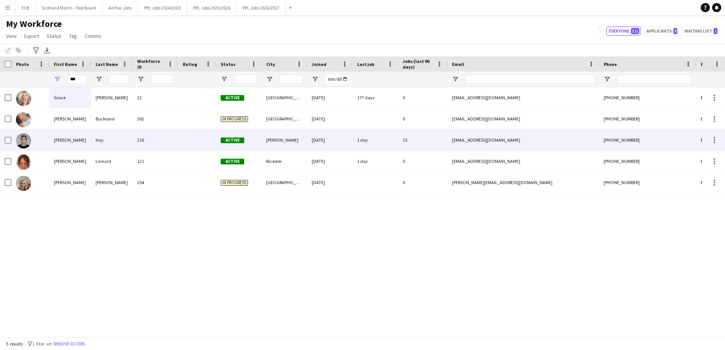
click at [63, 142] on div "[PERSON_NAME]" at bounding box center [70, 140] width 42 height 21
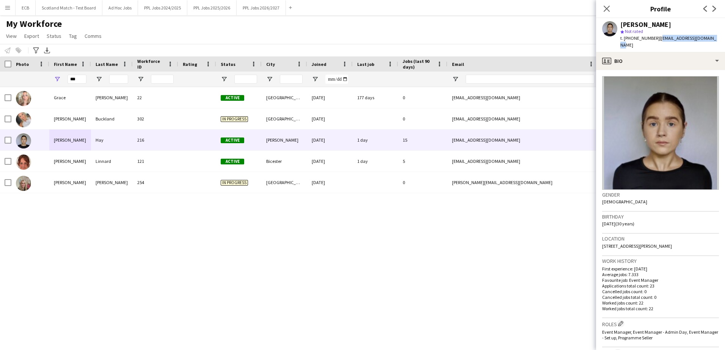
drag, startPoint x: 656, startPoint y: 41, endPoint x: 710, endPoint y: 38, distance: 54.3
click at [476, 38] on div "[PERSON_NAME] star Not rated t. [PHONE_NUMBER] | [EMAIL_ADDRESS][DOMAIN_NAME]" at bounding box center [660, 35] width 129 height 34
copy span "[EMAIL_ADDRESS][DOMAIN_NAME]"
click at [123, 22] on div "My Workforce View Views Default view New view Update view Delete view Edit name…" at bounding box center [362, 31] width 725 height 26
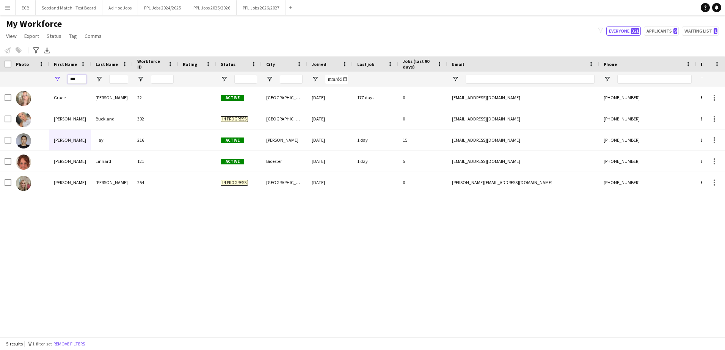
drag, startPoint x: 78, startPoint y: 81, endPoint x: 42, endPoint y: 85, distance: 35.5
click at [42, 85] on div "***" at bounding box center [411, 79] width 822 height 15
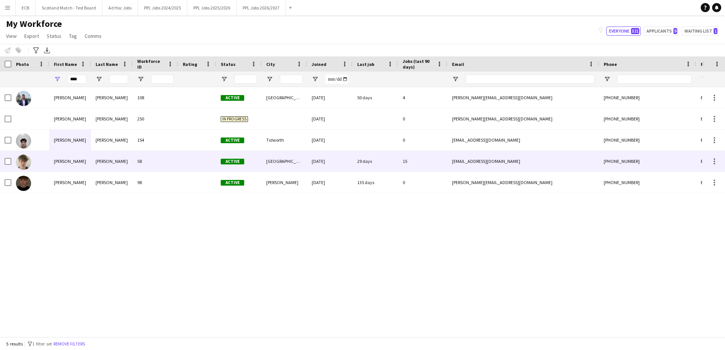
click at [64, 154] on div "[PERSON_NAME]" at bounding box center [70, 161] width 42 height 21
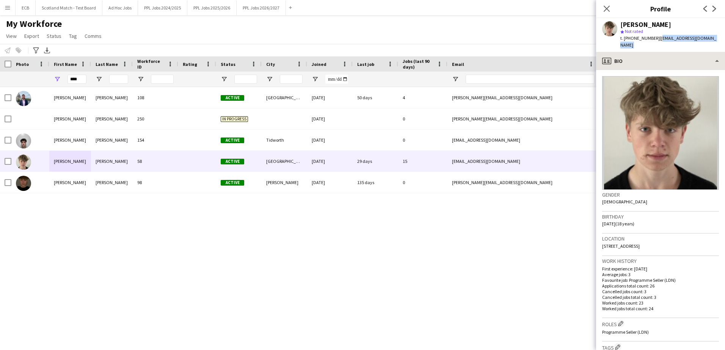
drag, startPoint x: 656, startPoint y: 38, endPoint x: 662, endPoint y: 51, distance: 14.4
click at [476, 51] on app-crew-profile "Close pop-in Profile Previous Next [PERSON_NAME] star Not rated t. [PHONE_NUMBE…" at bounding box center [660, 175] width 129 height 350
copy app-crew-profile "[EMAIL_ADDRESS][DOMAIN_NAME] profile"
drag, startPoint x: 81, startPoint y: 82, endPoint x: 0, endPoint y: 61, distance: 84.2
click at [0, 61] on html "Menu Boards Boards Boards All jobs Status Workforce Workforce My Workforce Recr…" at bounding box center [362, 175] width 725 height 350
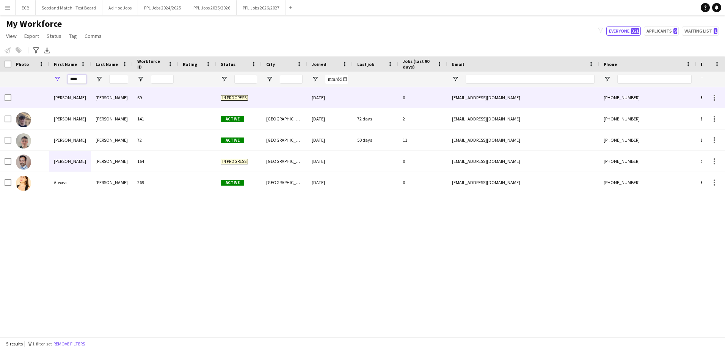
type input "****"
click at [65, 96] on div "[PERSON_NAME]" at bounding box center [70, 97] width 42 height 21
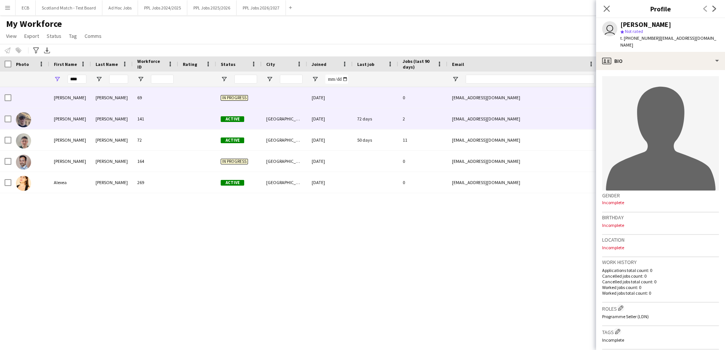
click at [61, 114] on div "[PERSON_NAME]" at bounding box center [70, 118] width 42 height 21
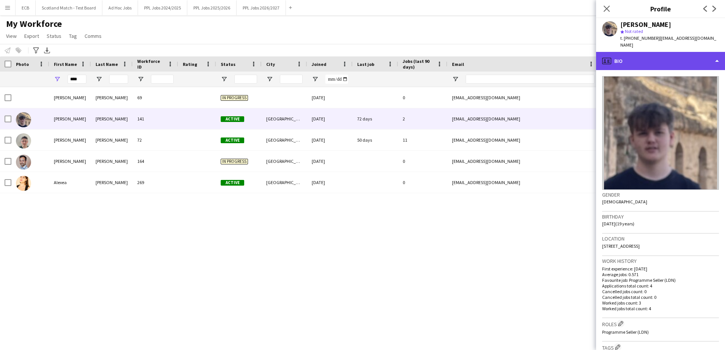
click at [476, 54] on div "profile Bio" at bounding box center [660, 61] width 129 height 18
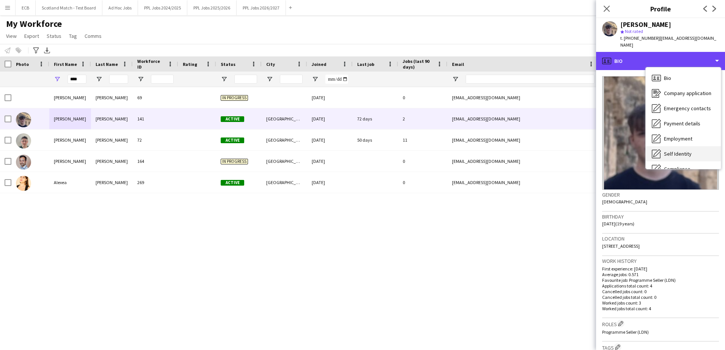
scroll to position [56, 0]
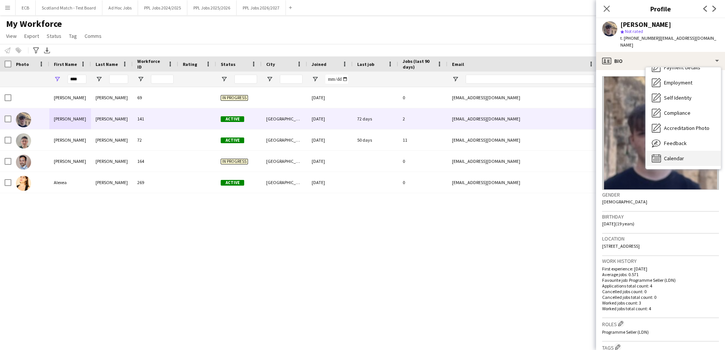
click at [476, 155] on span "Calendar" at bounding box center [674, 158] width 20 height 7
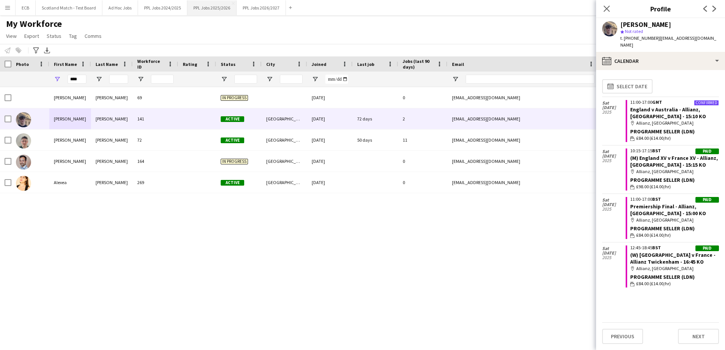
click at [203, 4] on button "PPL Jobs 2025/2026 Close" at bounding box center [211, 7] width 49 height 15
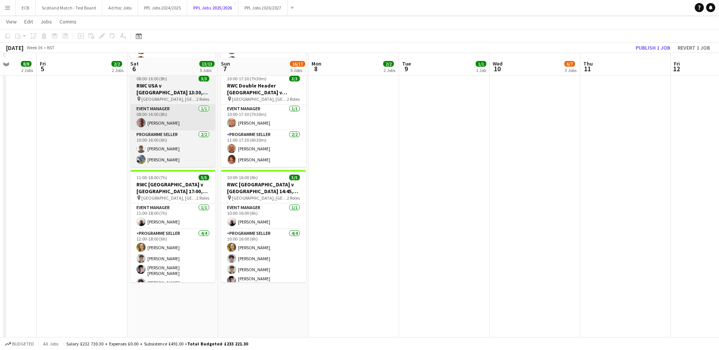
scroll to position [488, 0]
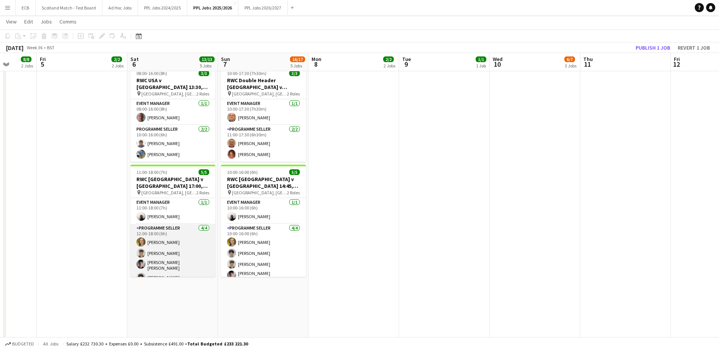
click at [163, 213] on app-card-role "Programme Seller [DATE] 12:00-18:00 (6h) [PERSON_NAME] [PERSON_NAME] [PERSON_NA…" at bounding box center [172, 254] width 85 height 61
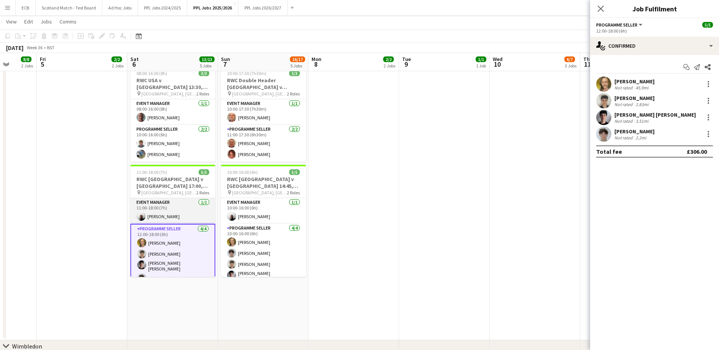
click at [167, 207] on app-card-role "Event Manager [DATE] 11:00-18:00 (7h) [PERSON_NAME]" at bounding box center [172, 211] width 85 height 26
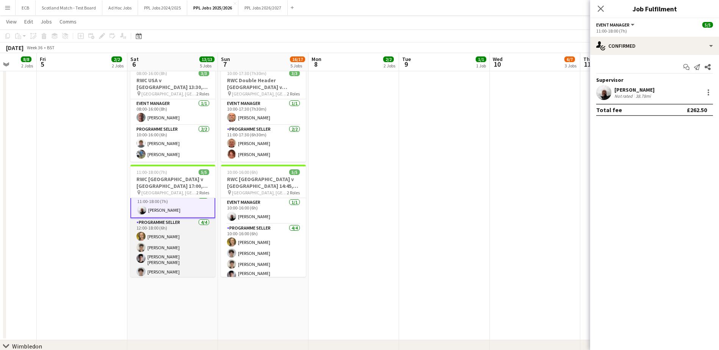
scroll to position [0, 0]
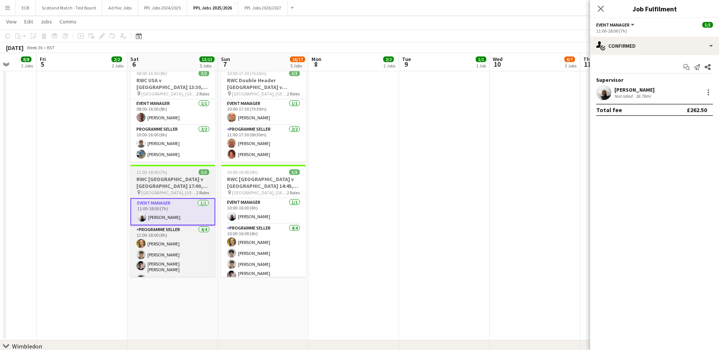
click at [151, 168] on app-job-card "11:00-18:00 (7h) 5/5 RWC [GEOGRAPHIC_DATA] v [GEOGRAPHIC_DATA] 17:00, [GEOGRAPH…" at bounding box center [172, 221] width 85 height 112
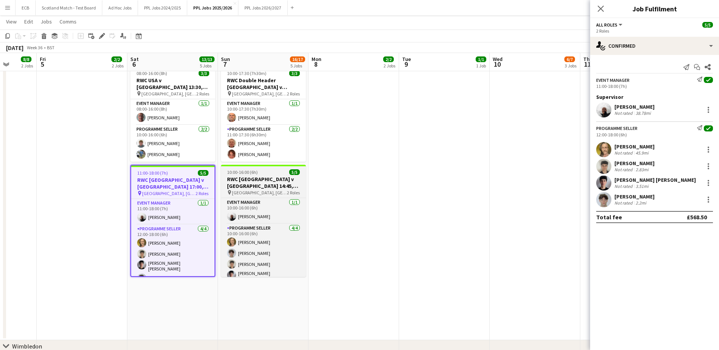
click at [263, 176] on h3 "RWC [GEOGRAPHIC_DATA] v [GEOGRAPHIC_DATA] 14:45, [GEOGRAPHIC_DATA]" at bounding box center [263, 183] width 85 height 14
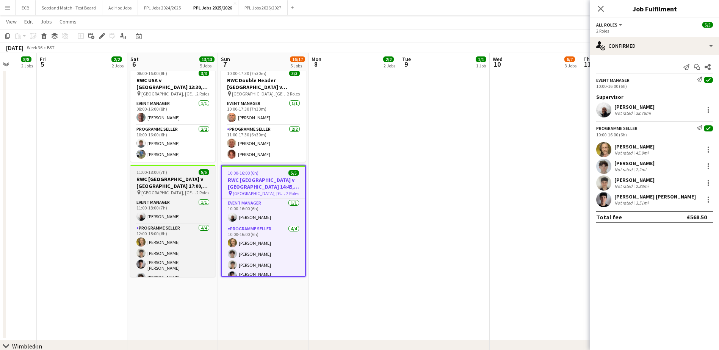
click at [196, 176] on h3 "RWC [GEOGRAPHIC_DATA] v [GEOGRAPHIC_DATA] 17:00, [GEOGRAPHIC_DATA]" at bounding box center [172, 183] width 85 height 14
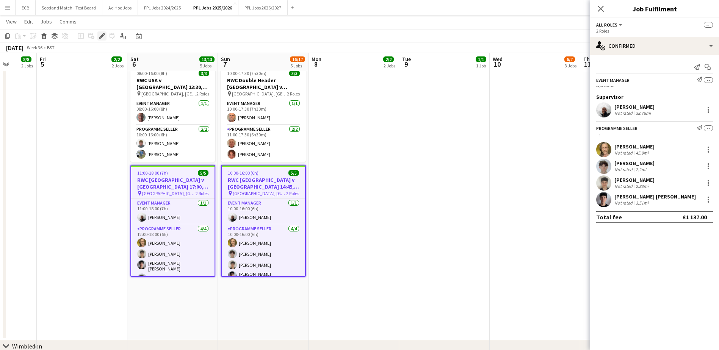
click at [101, 36] on icon at bounding box center [102, 36] width 4 height 4
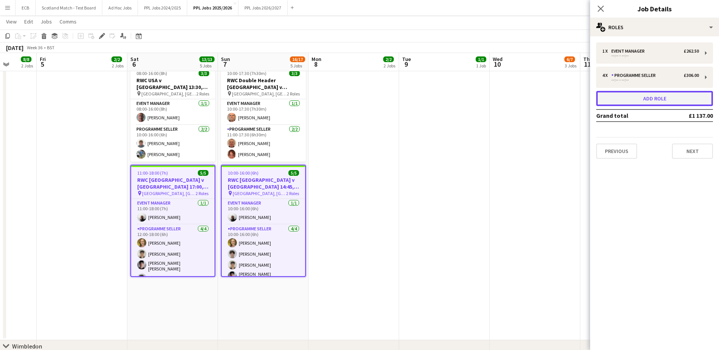
click at [476, 95] on button "Add role" at bounding box center [654, 98] width 117 height 15
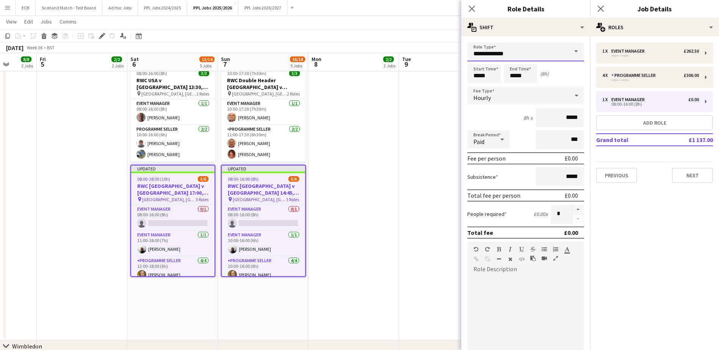
click at [476, 52] on input "**********" at bounding box center [525, 51] width 117 height 19
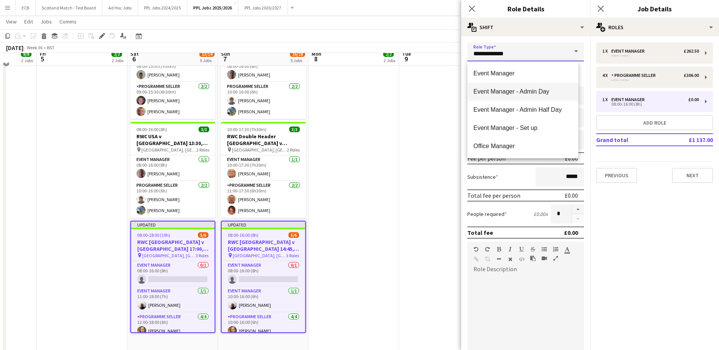
scroll to position [436, 0]
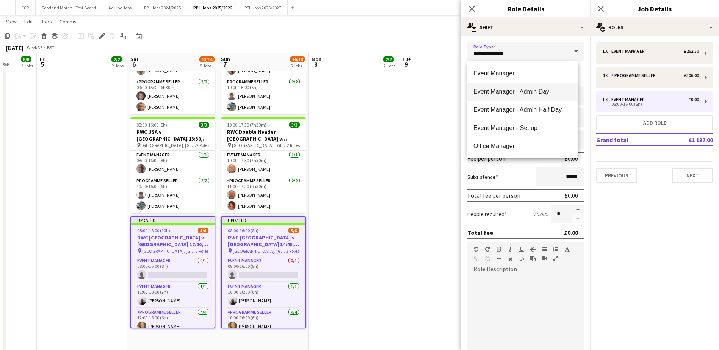
click at [476, 96] on mat-option "Event Manager - Admin Day" at bounding box center [522, 92] width 111 height 18
type input "**********"
type input "*******"
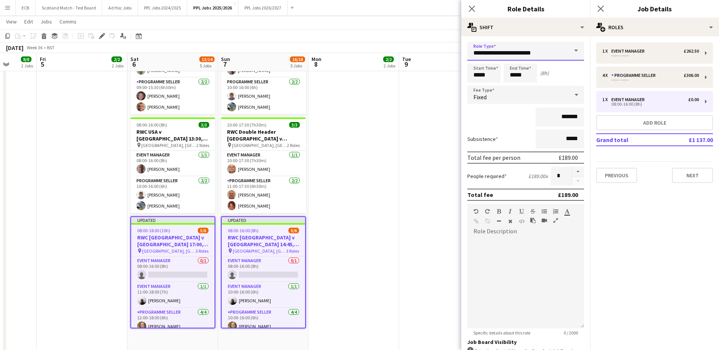
scroll to position [0, 0]
click at [476, 54] on input "**********" at bounding box center [525, 51] width 117 height 19
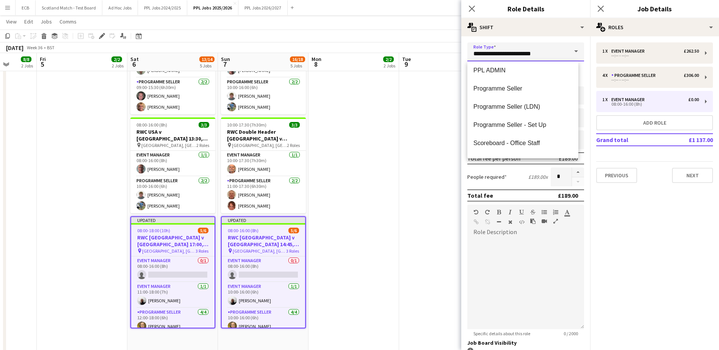
scroll to position [107, 0]
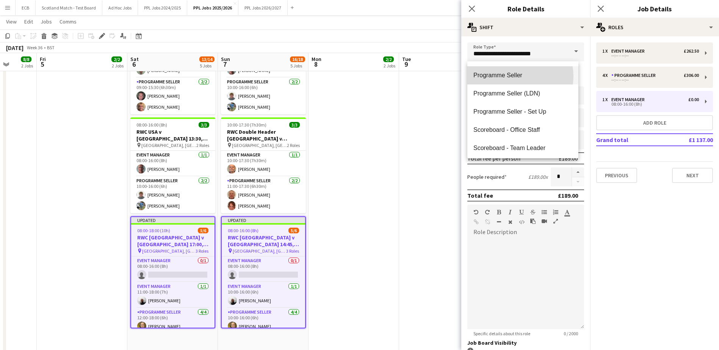
click at [476, 76] on span "Programme Seller" at bounding box center [522, 75] width 99 height 7
type input "**********"
type input "******"
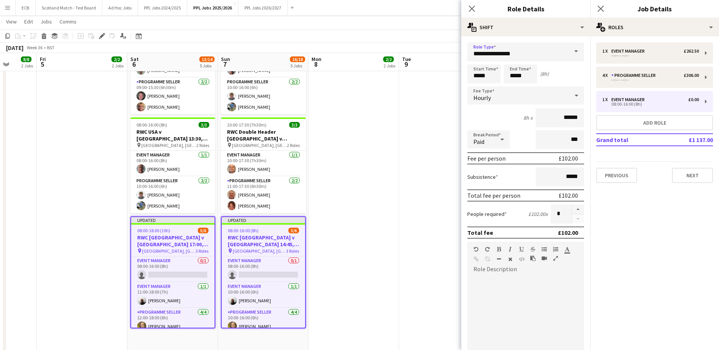
click at [476, 213] on mat-expansion-panel "pencil3 General details 1 x Event Manager £262.50 --:-- - --:-- 4 x Programme S…" at bounding box center [654, 193] width 129 height 314
click at [415, 182] on app-date-cell at bounding box center [444, 204] width 91 height 376
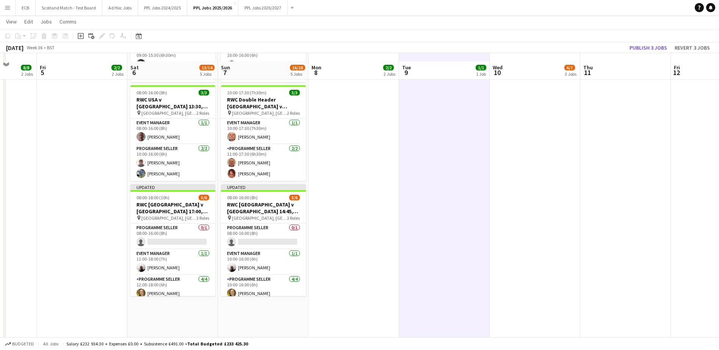
scroll to position [479, 0]
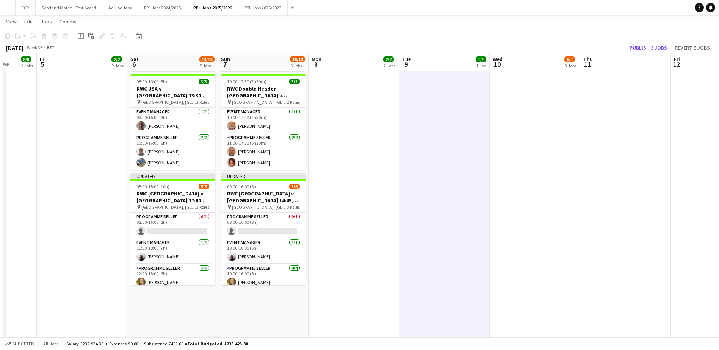
click at [372, 160] on app-date-cell at bounding box center [354, 160] width 91 height 376
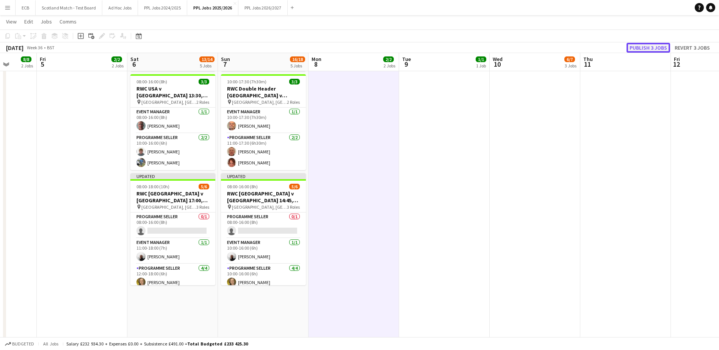
click at [476, 48] on button "Publish 3 jobs" at bounding box center [649, 48] width 44 height 10
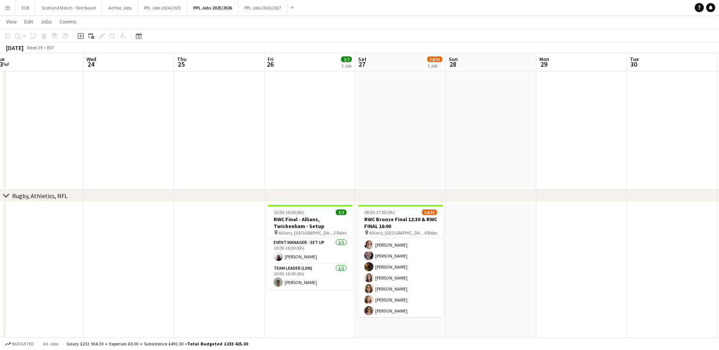
scroll to position [119, 0]
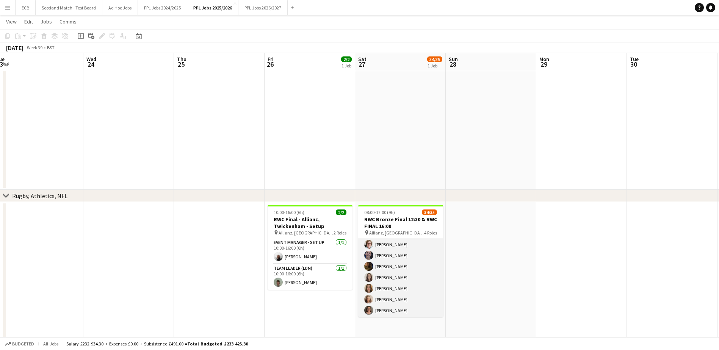
click at [411, 213] on app-card-role "Programme Seller (LDN) 18/18 10:00-16:00 (6h) [PERSON_NAME] [PERSON_NAME] [PERS…" at bounding box center [400, 332] width 85 height 213
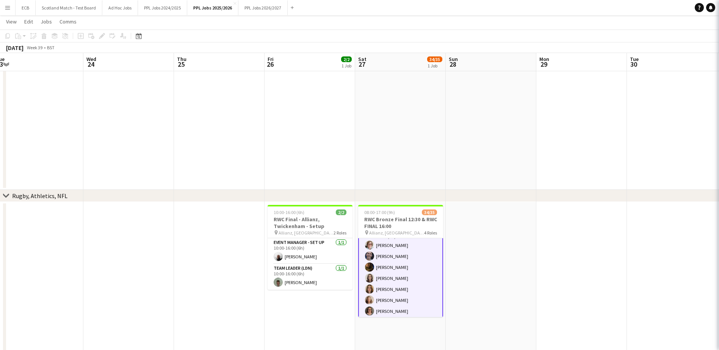
scroll to position [119, 0]
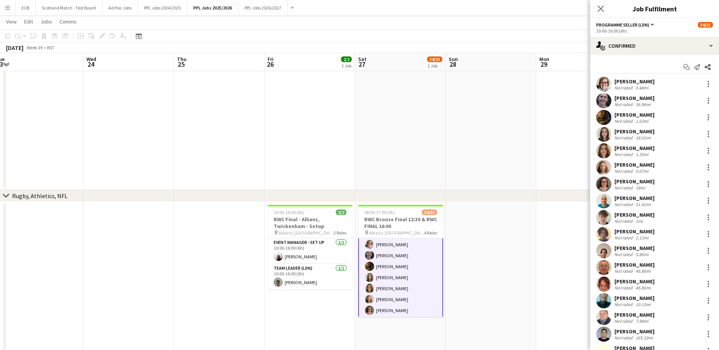
click at [476, 78] on app-user-avatar at bounding box center [603, 84] width 15 height 15
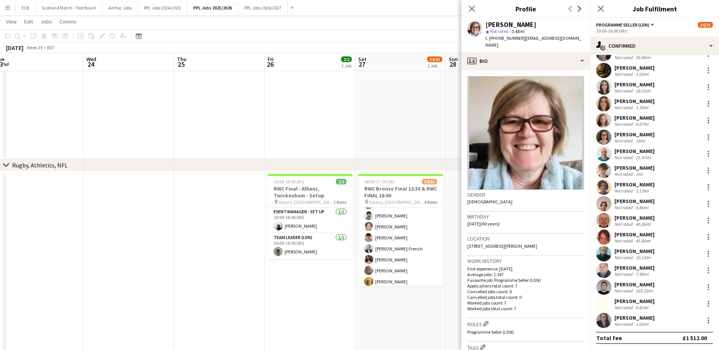
scroll to position [343, 0]
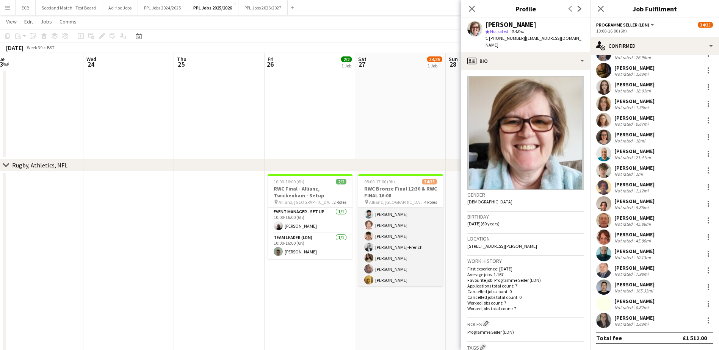
click at [403, 213] on app-card-role "Programme Seller (LDN) 2I [DATE] 11:00-17:00 (6h) [PERSON_NAME] [PERSON_NAME] […" at bounding box center [400, 247] width 85 height 125
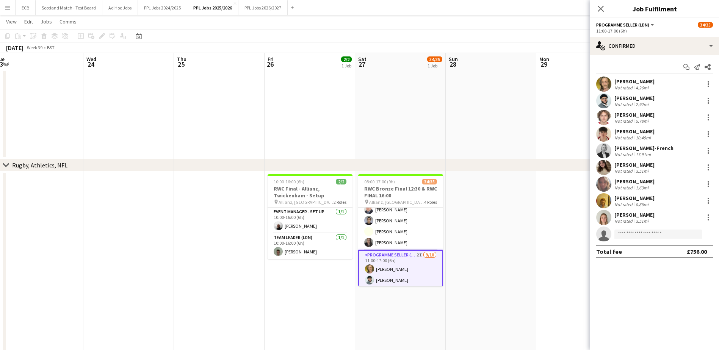
scroll to position [277, 0]
